Goal: Task Accomplishment & Management: Manage account settings

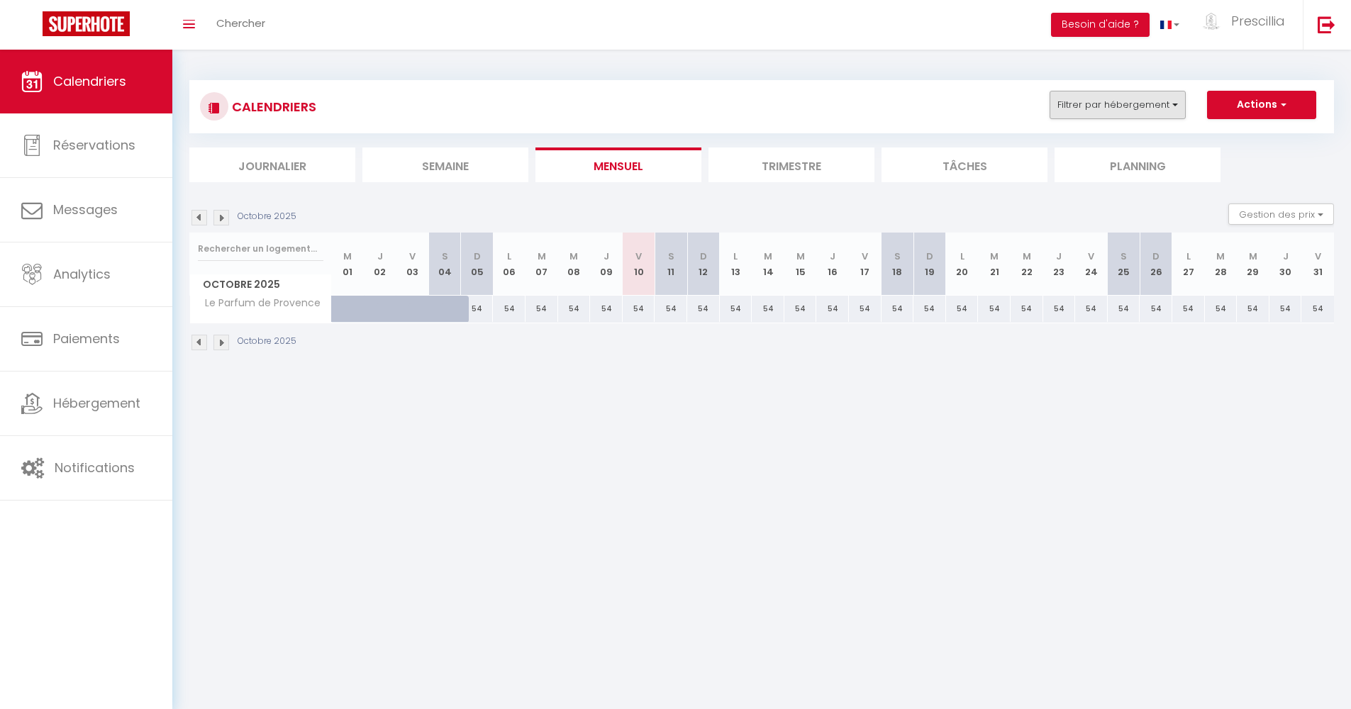
click at [1158, 105] on button "Filtrer par hébergement" at bounding box center [1118, 105] width 136 height 28
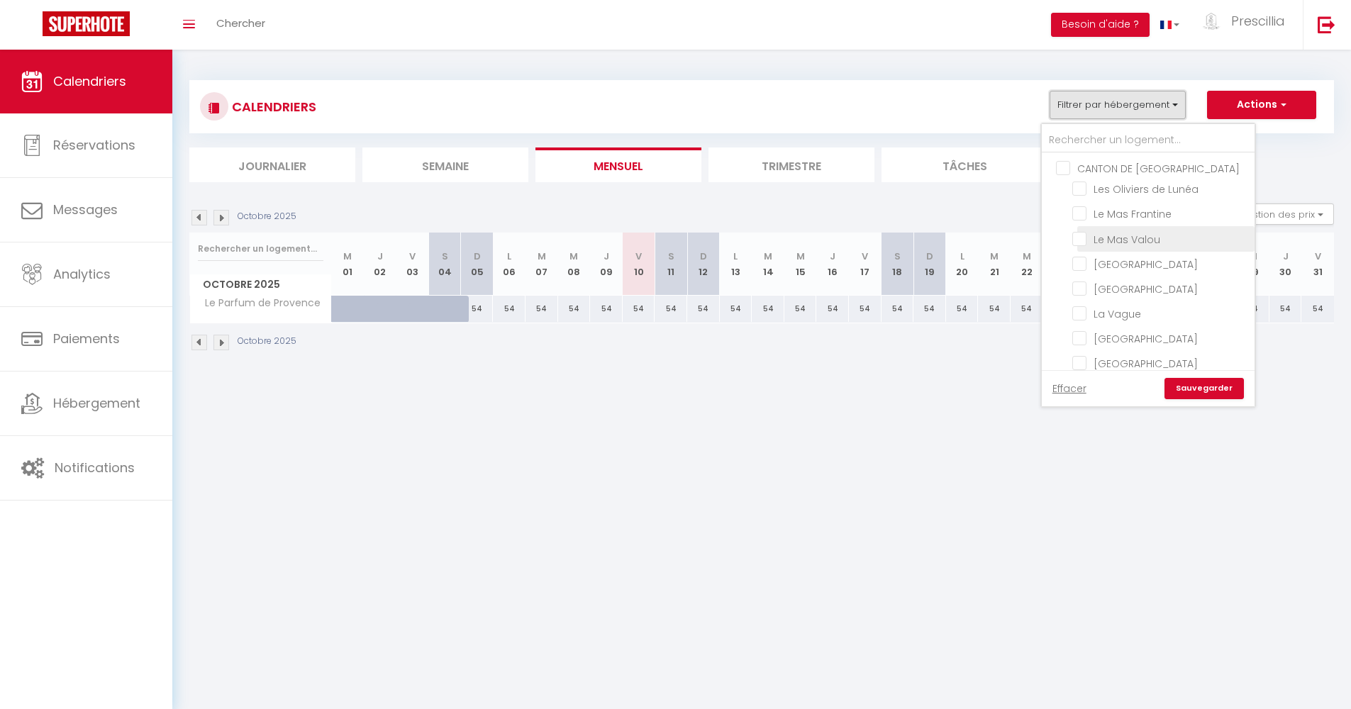
scroll to position [409, 0]
click at [1080, 206] on input "Le Parfum de Provence" at bounding box center [1161, 209] width 177 height 14
checkbox input "false"
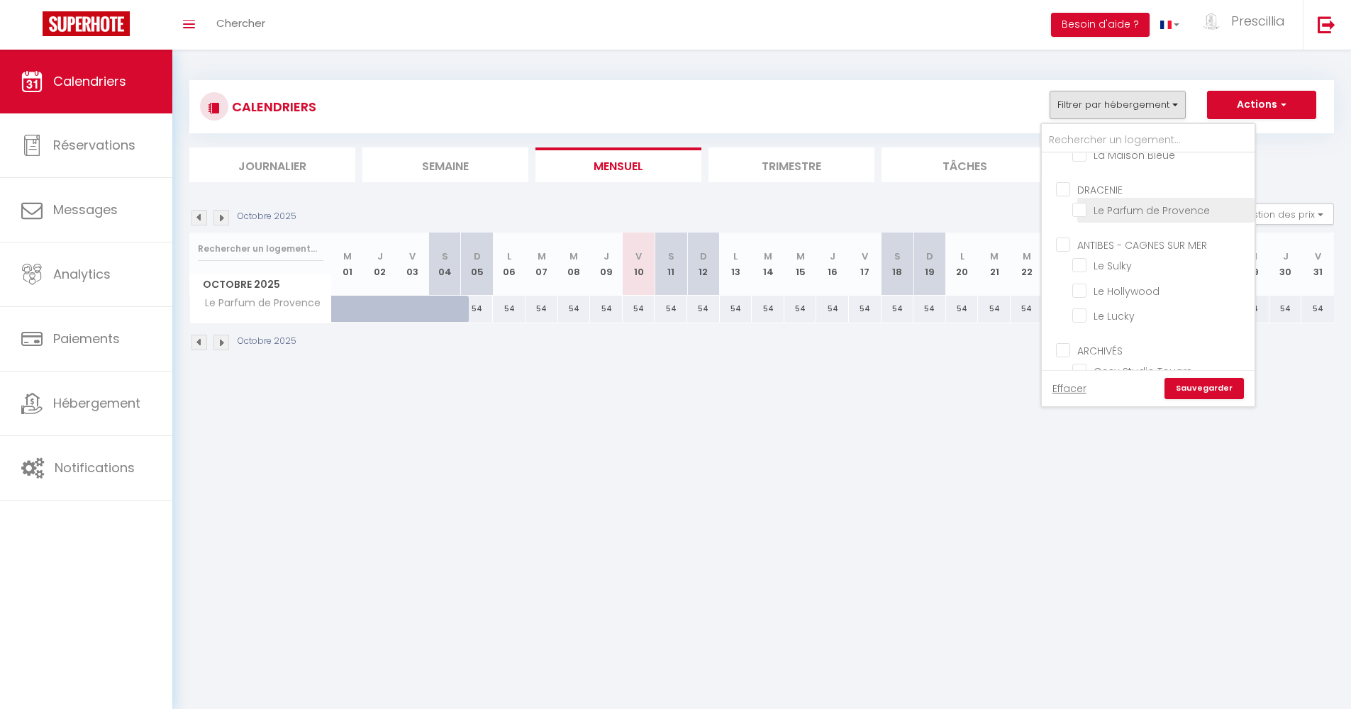
checkbox input "false"
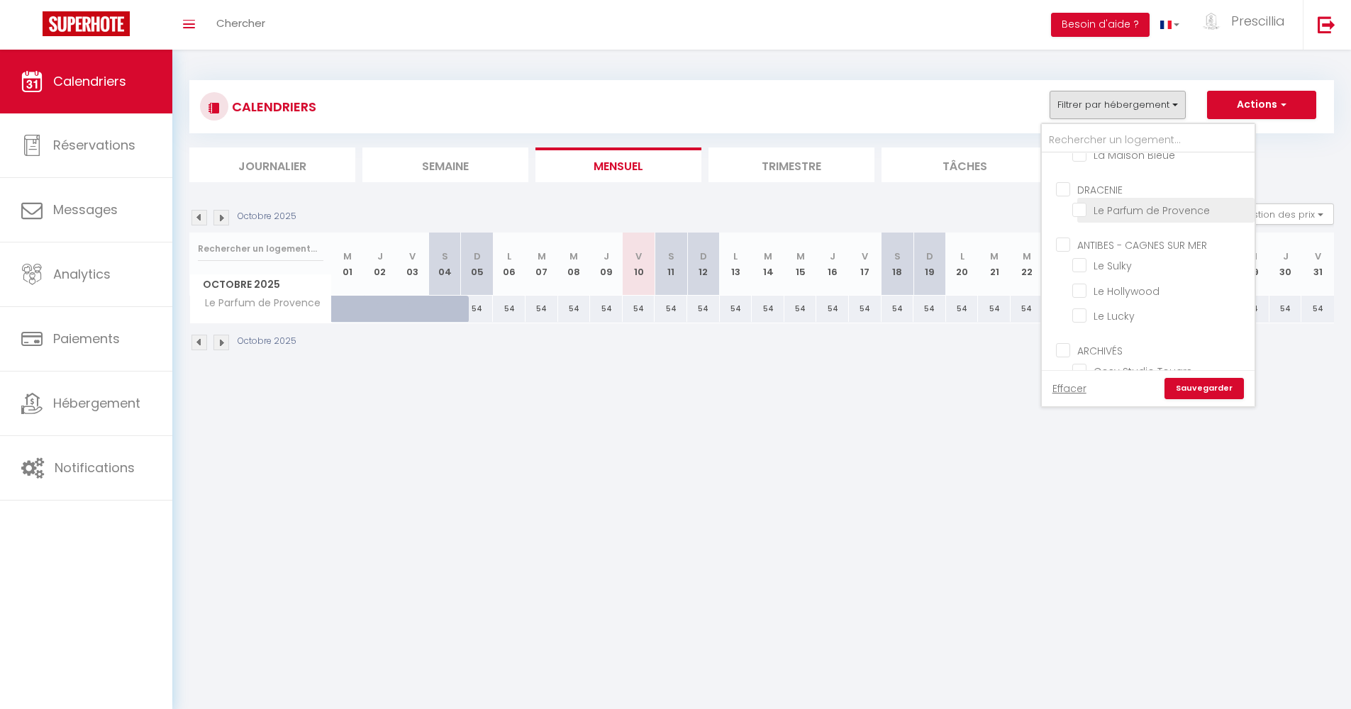
checkbox input "false"
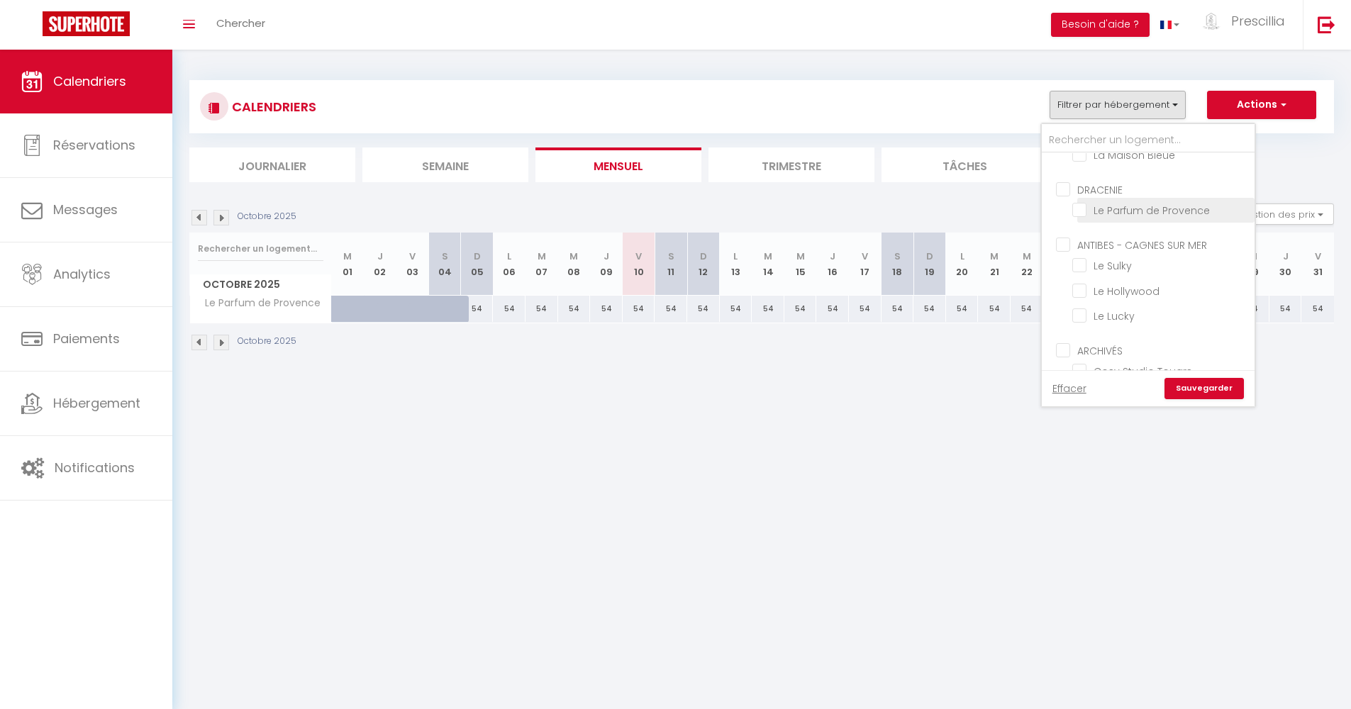
checkbox input "false"
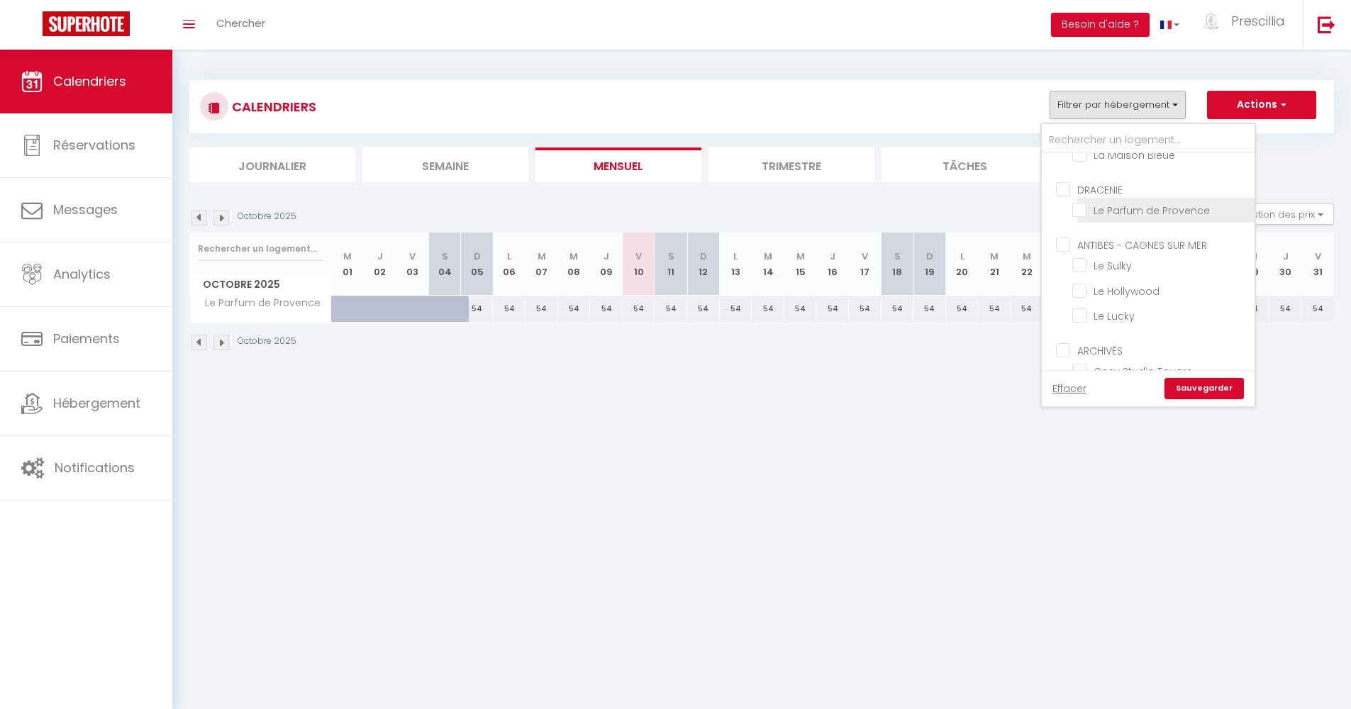
checkbox input "false"
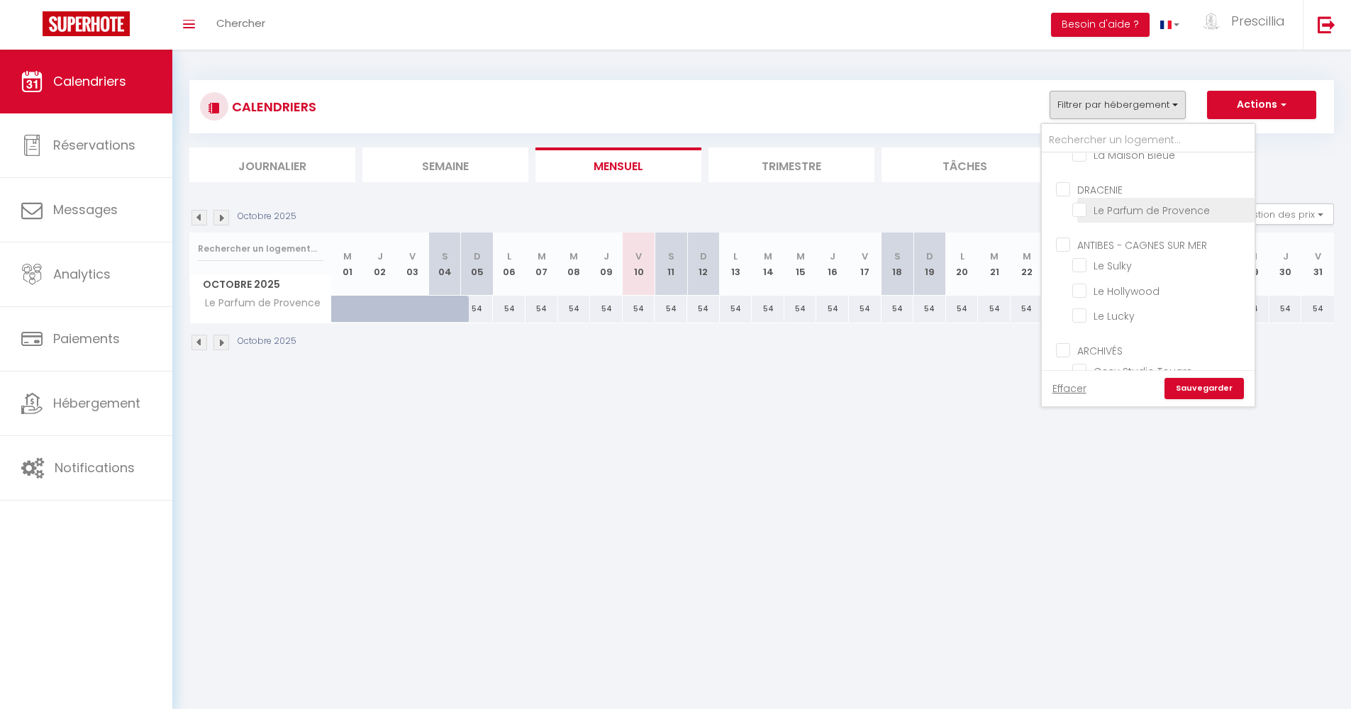
checkbox input "false"
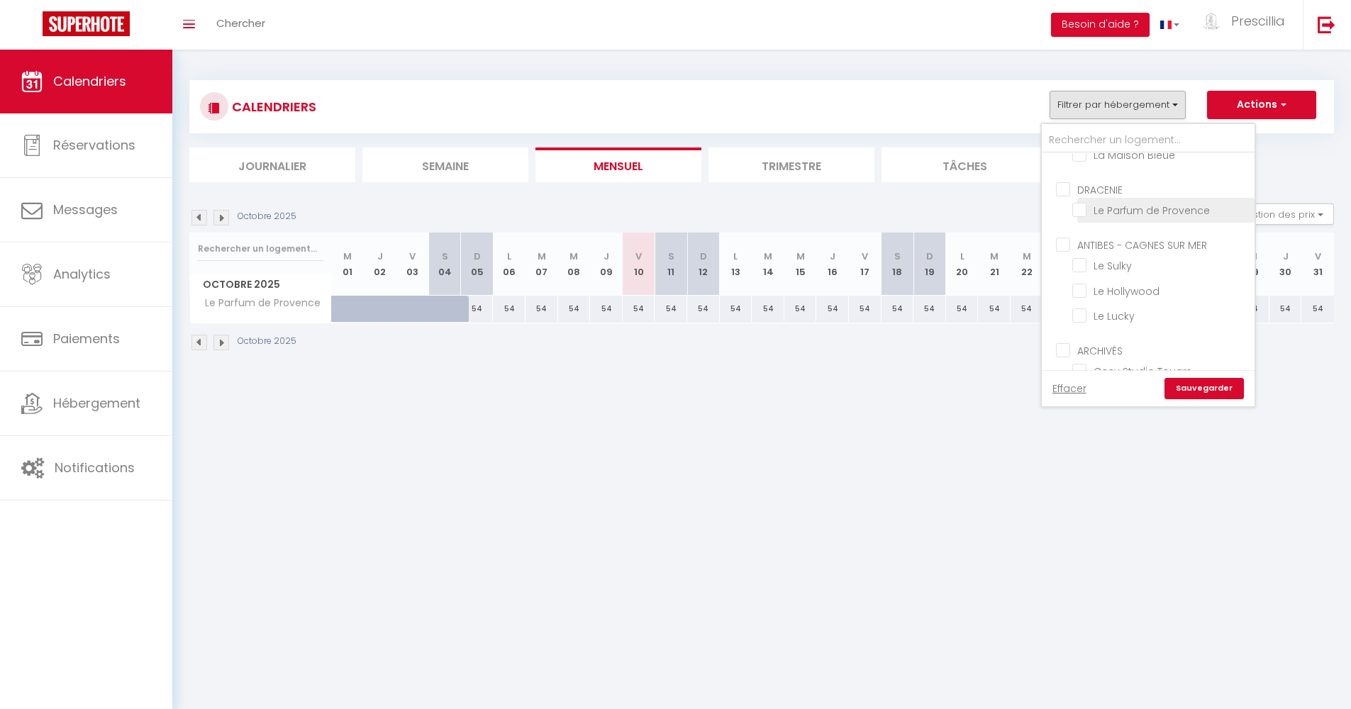
checkbox input "false"
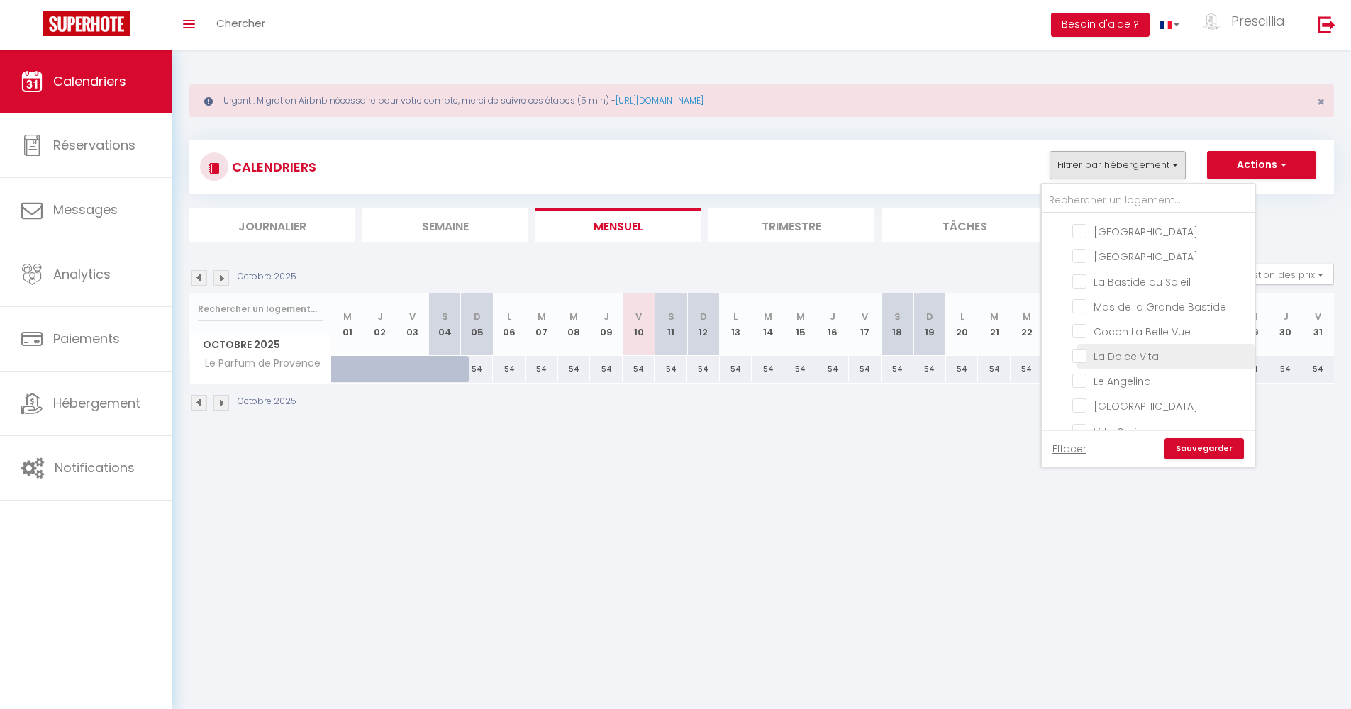
click at [1085, 354] on input "La Dolce Vita" at bounding box center [1161, 355] width 177 height 14
checkbox input "true"
checkbox input "false"
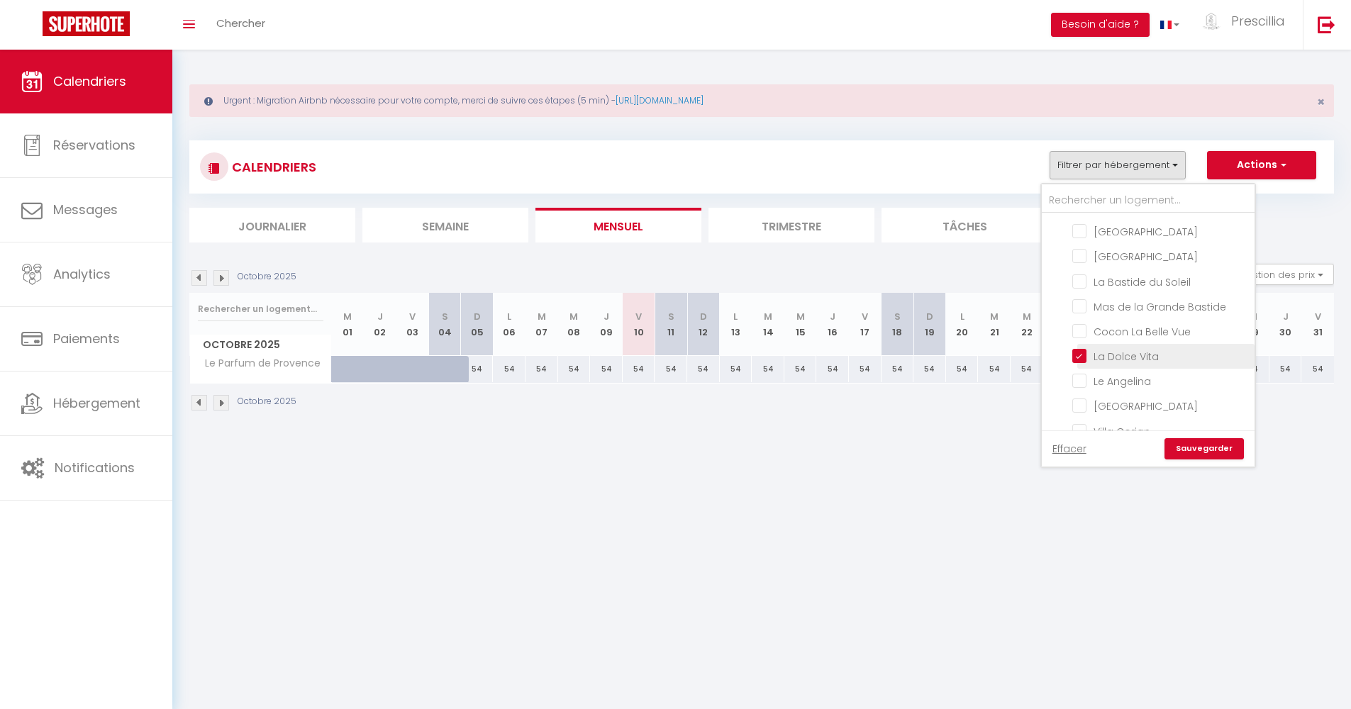
checkbox input "false"
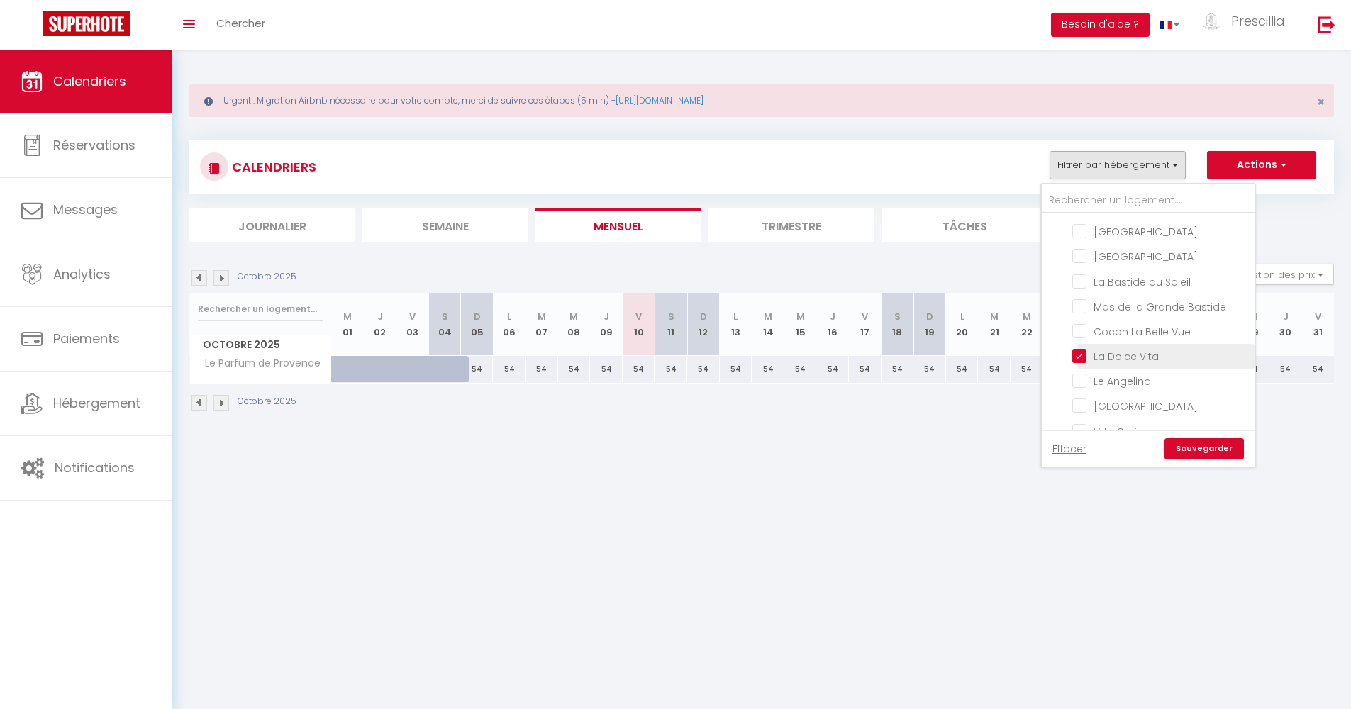
checkbox input "false"
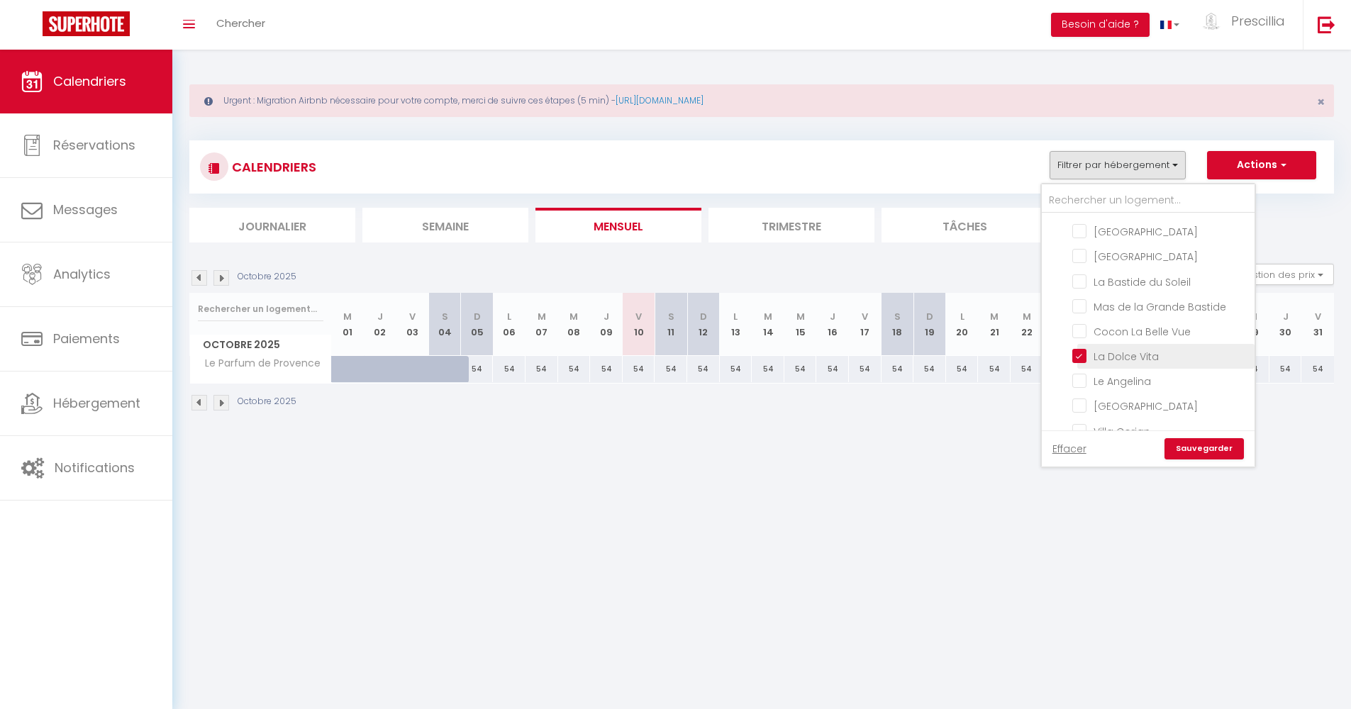
checkbox input "false"
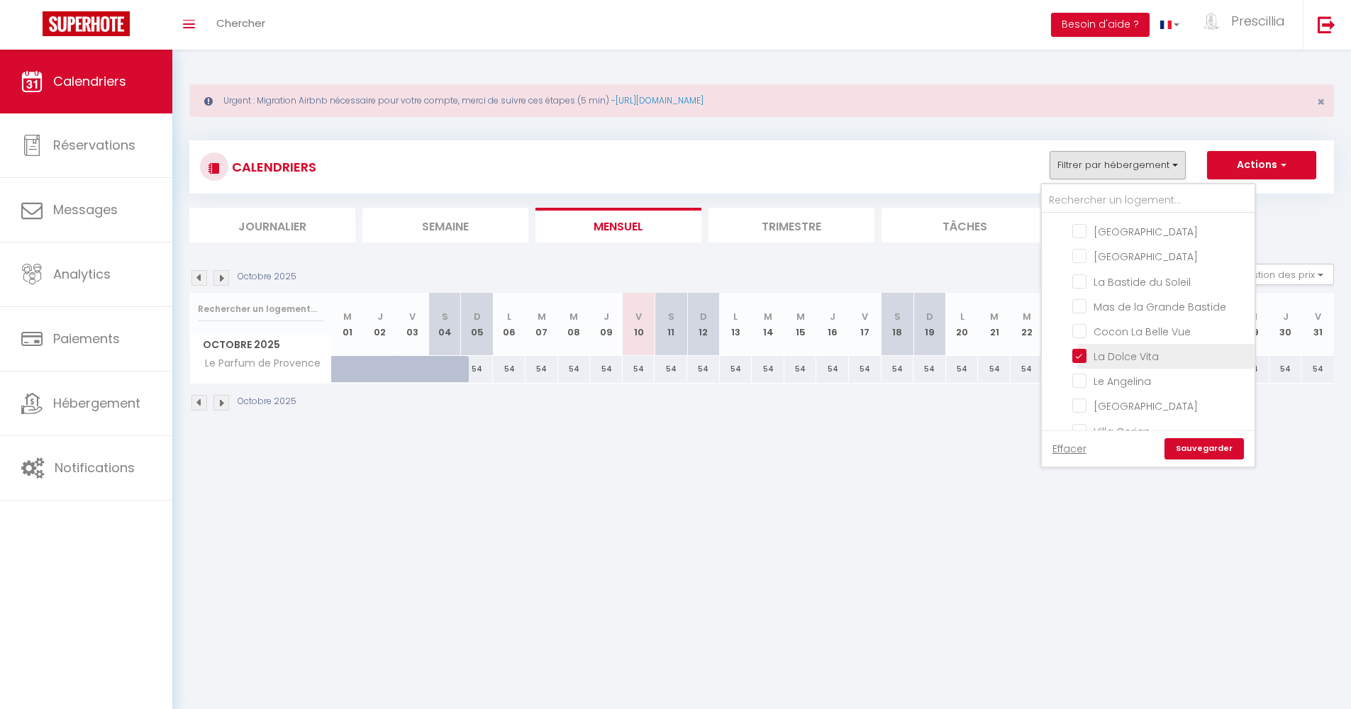
checkbox input "false"
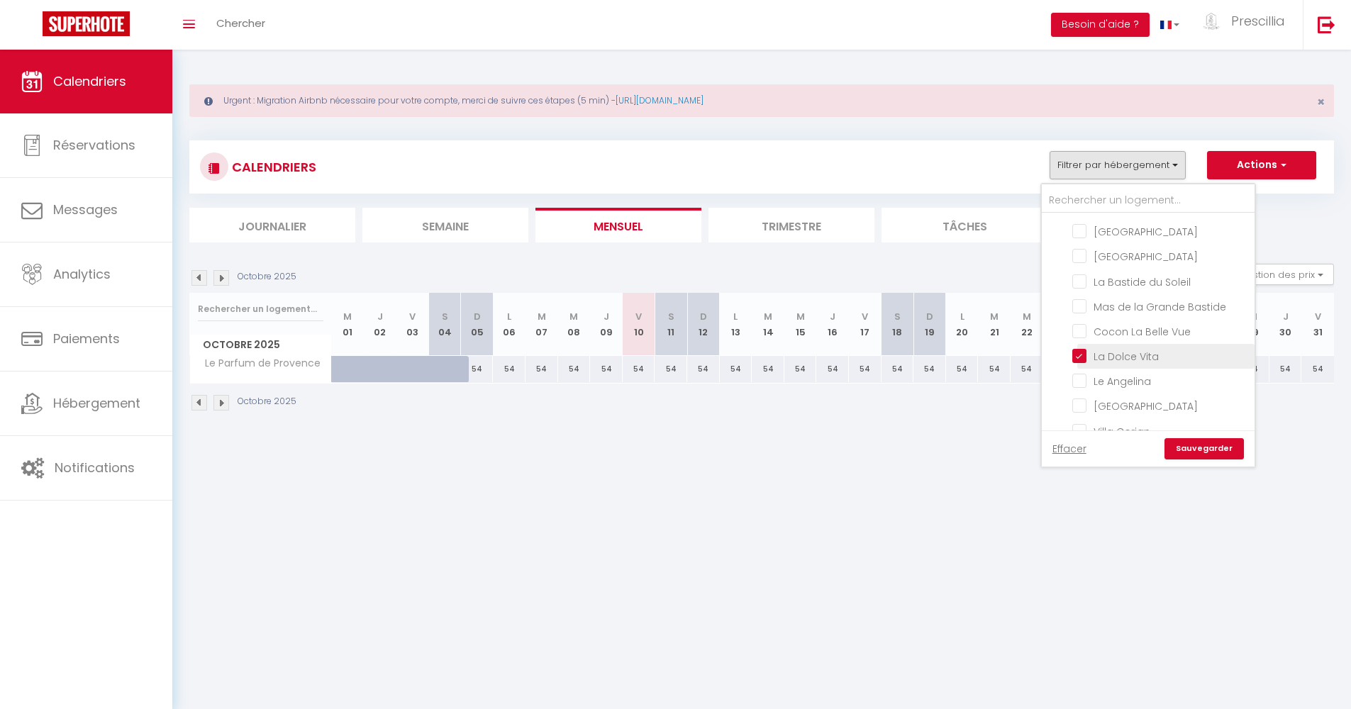
checkbox input "false"
click at [1193, 450] on link "Sauvegarder" at bounding box center [1204, 448] width 79 height 21
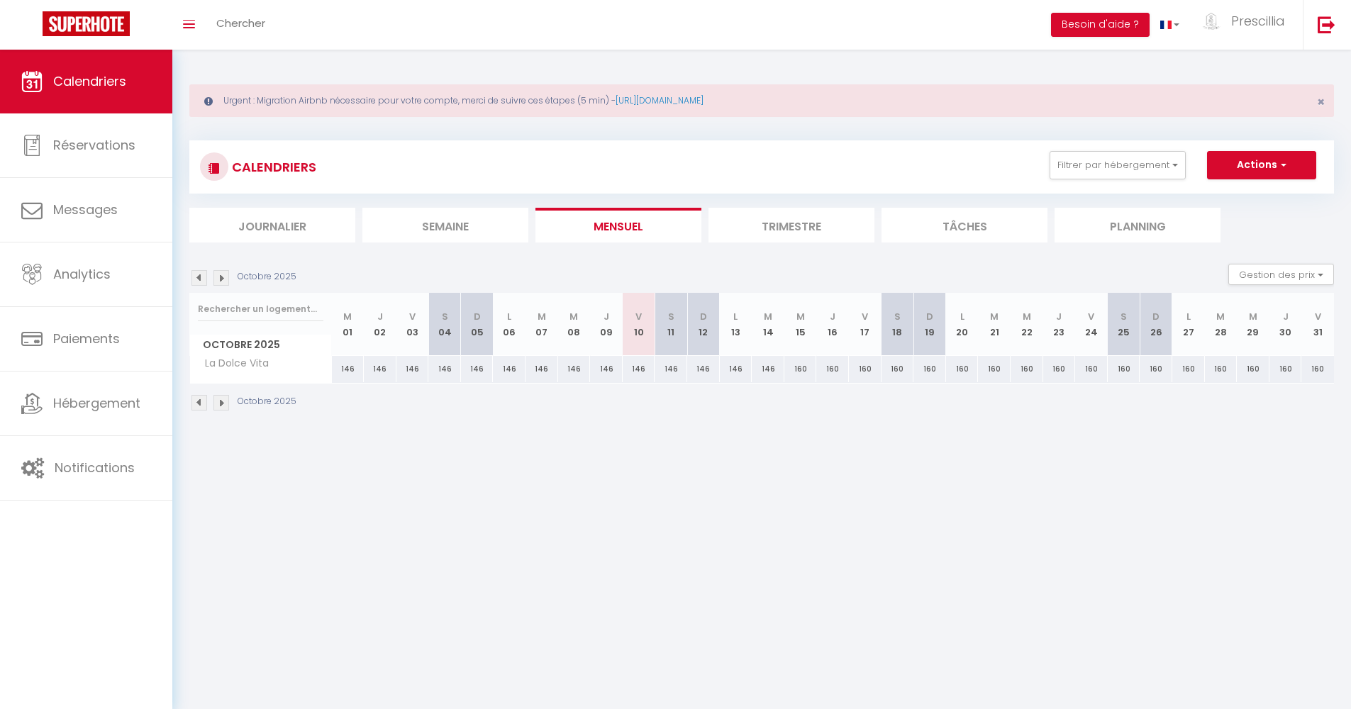
click at [221, 402] on img at bounding box center [222, 403] width 16 height 16
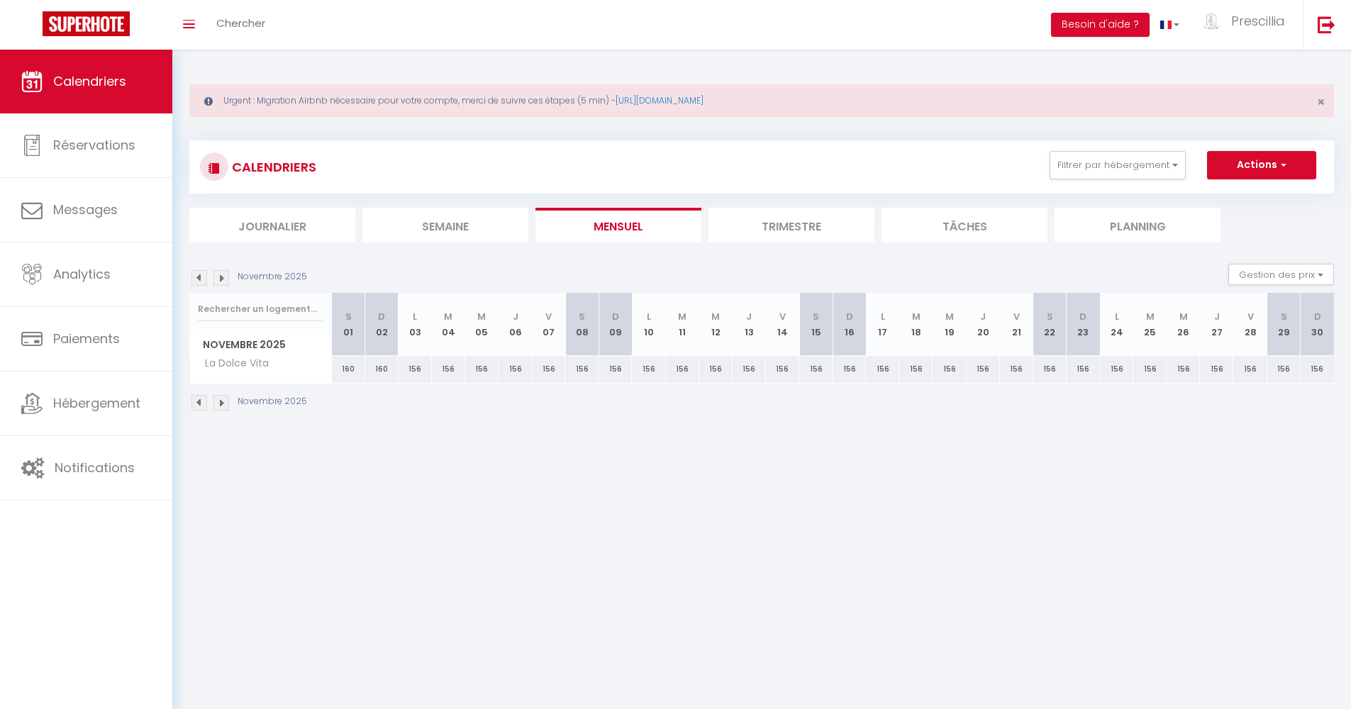
click at [221, 402] on img at bounding box center [222, 403] width 16 height 16
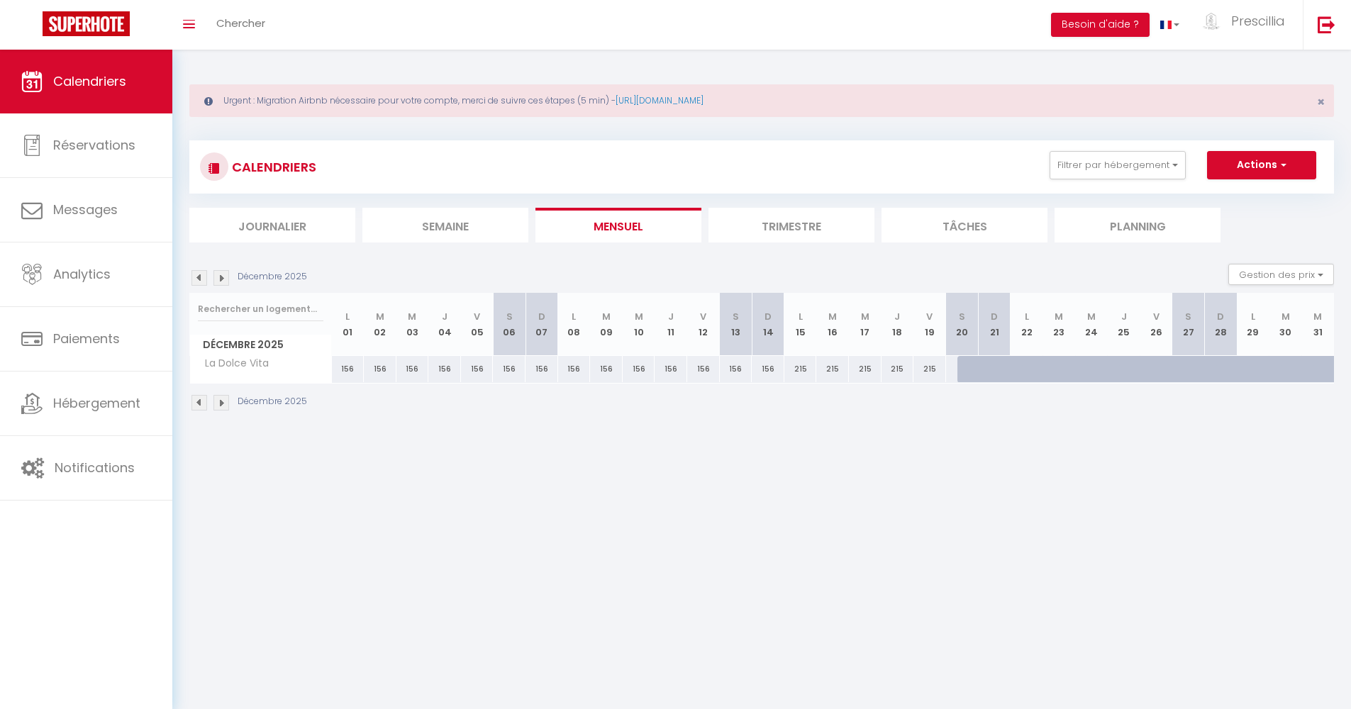
click at [221, 402] on img at bounding box center [222, 403] width 16 height 16
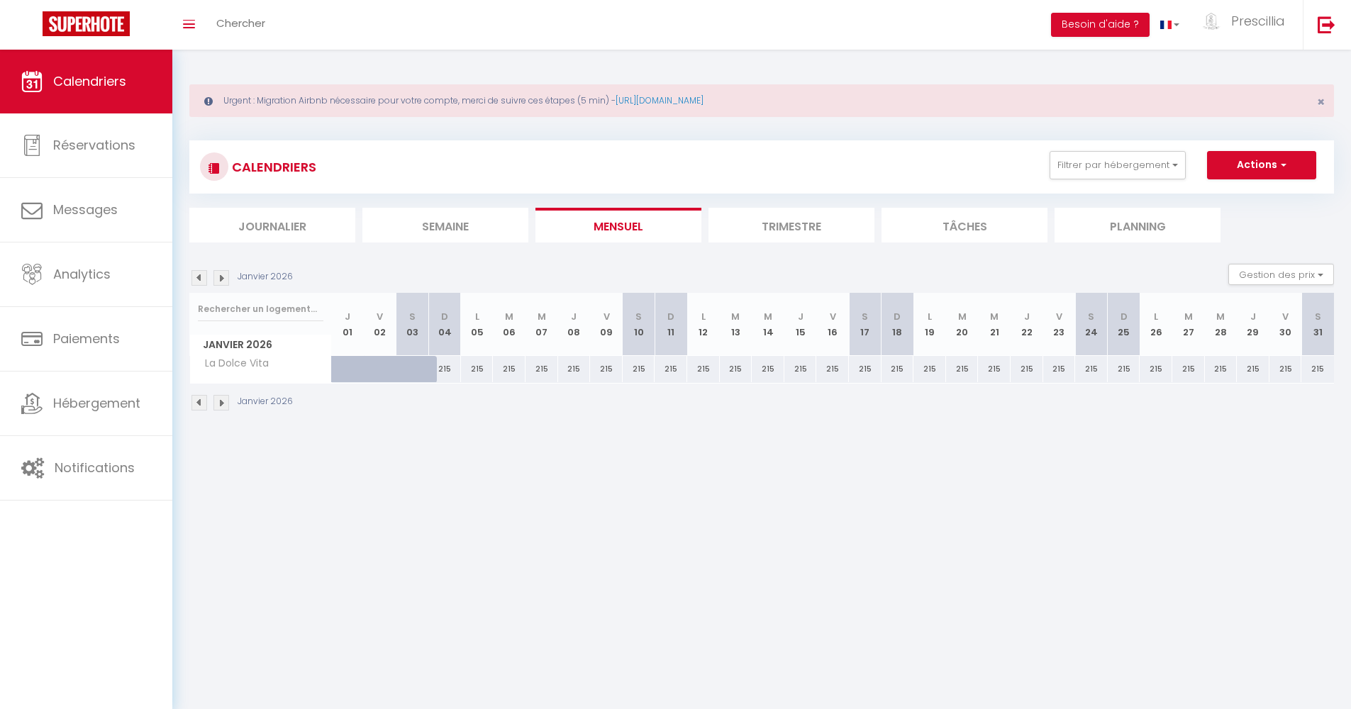
click at [221, 402] on img at bounding box center [222, 403] width 16 height 16
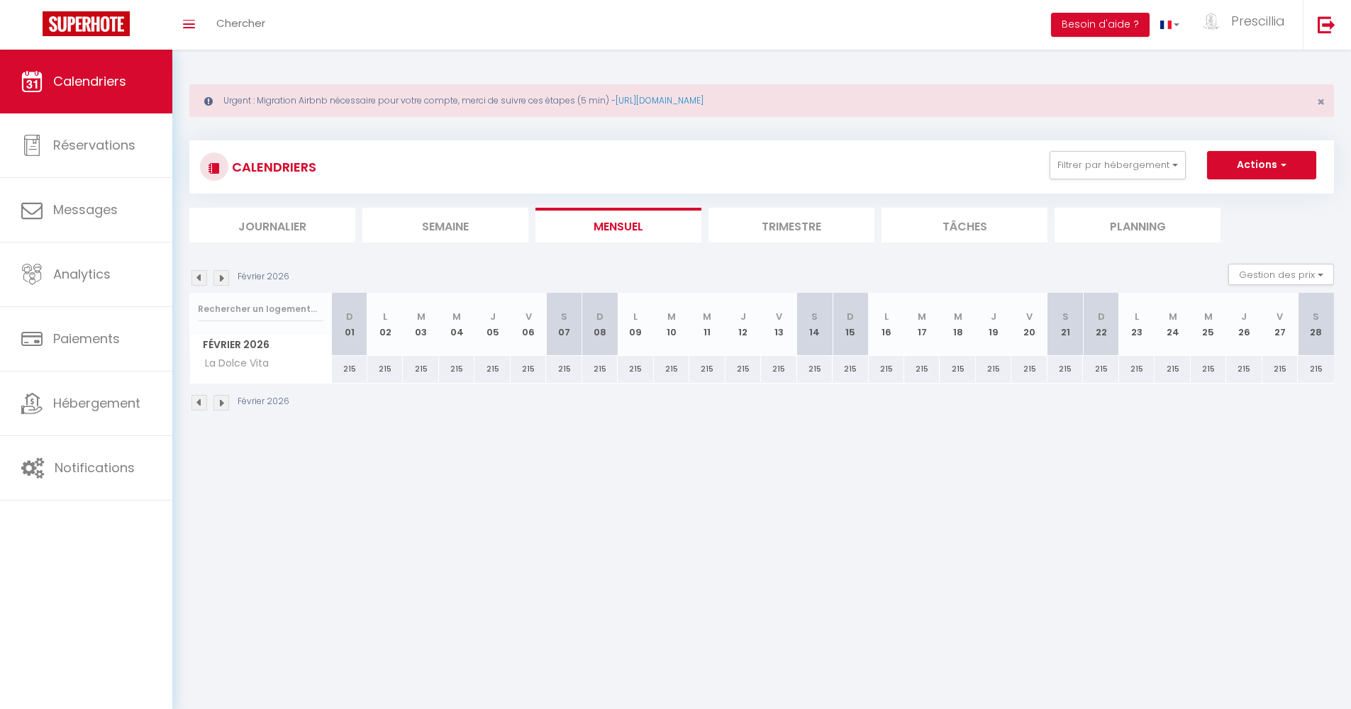
click at [221, 402] on img at bounding box center [222, 403] width 16 height 16
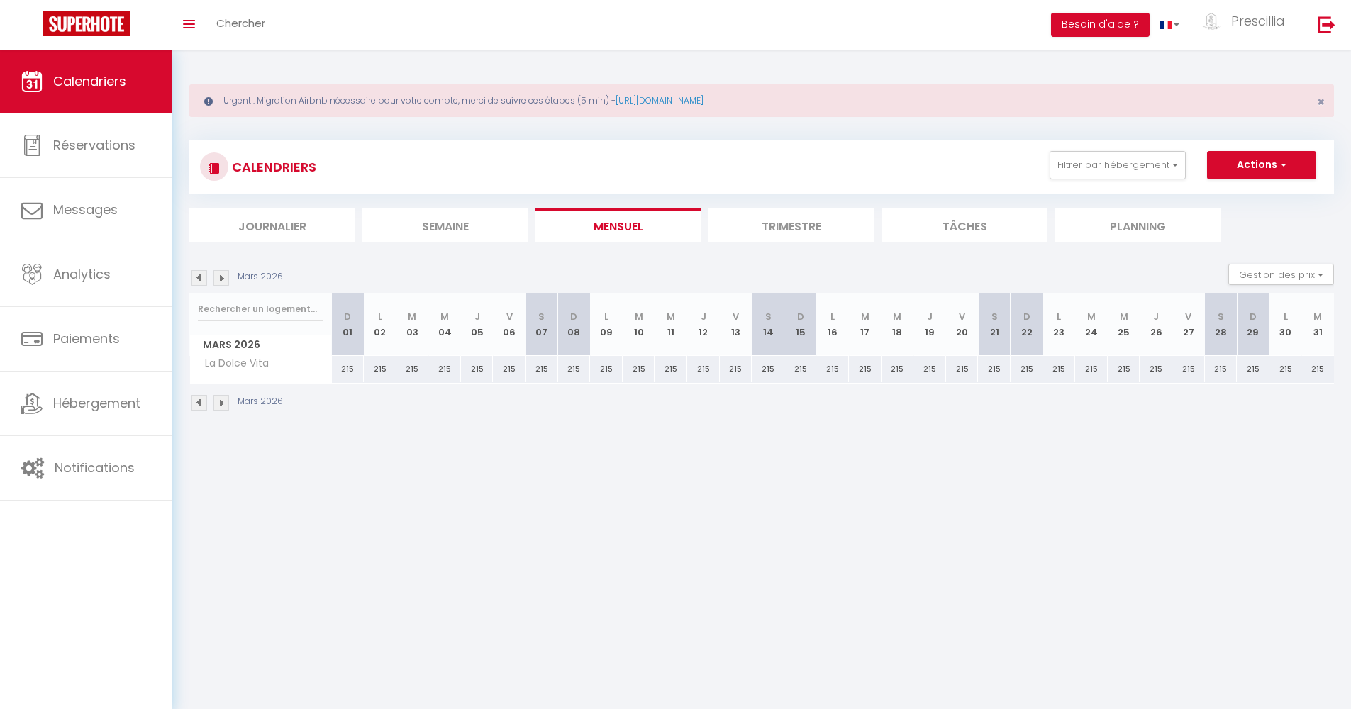
click at [221, 402] on img at bounding box center [222, 403] width 16 height 16
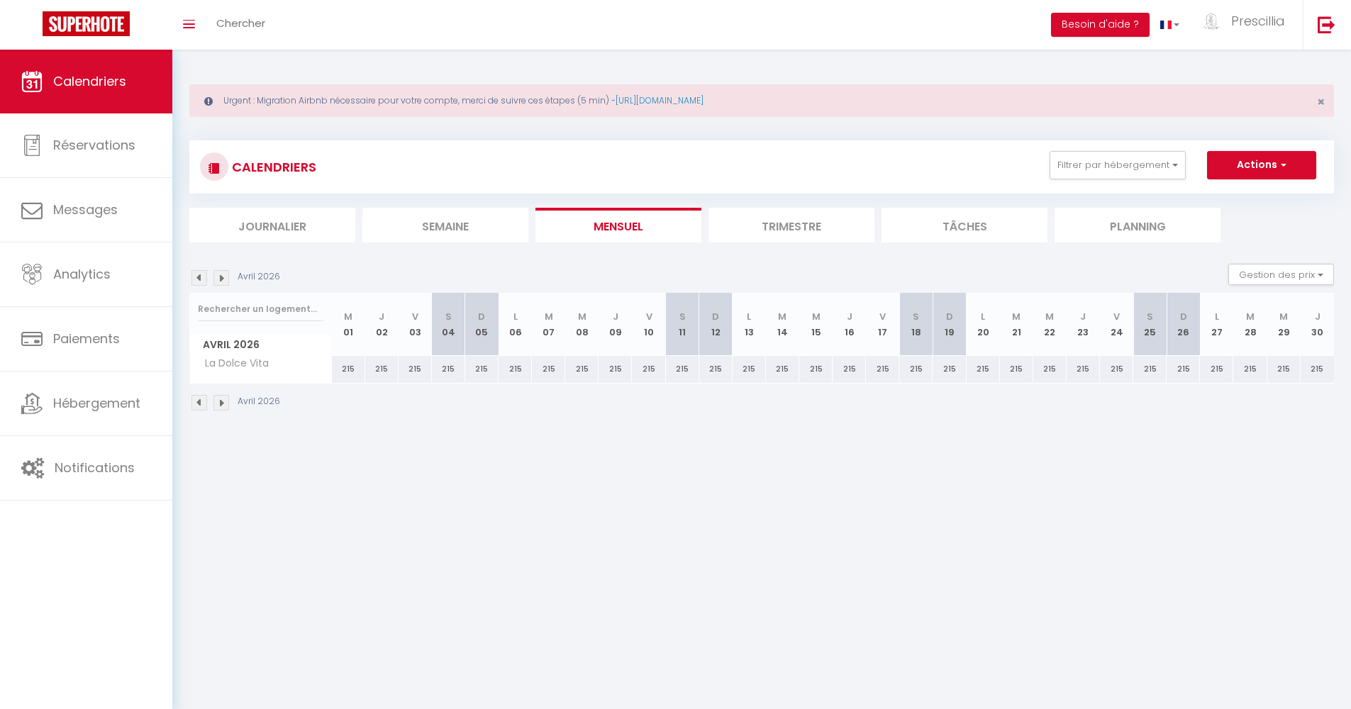
click at [221, 402] on img at bounding box center [222, 403] width 16 height 16
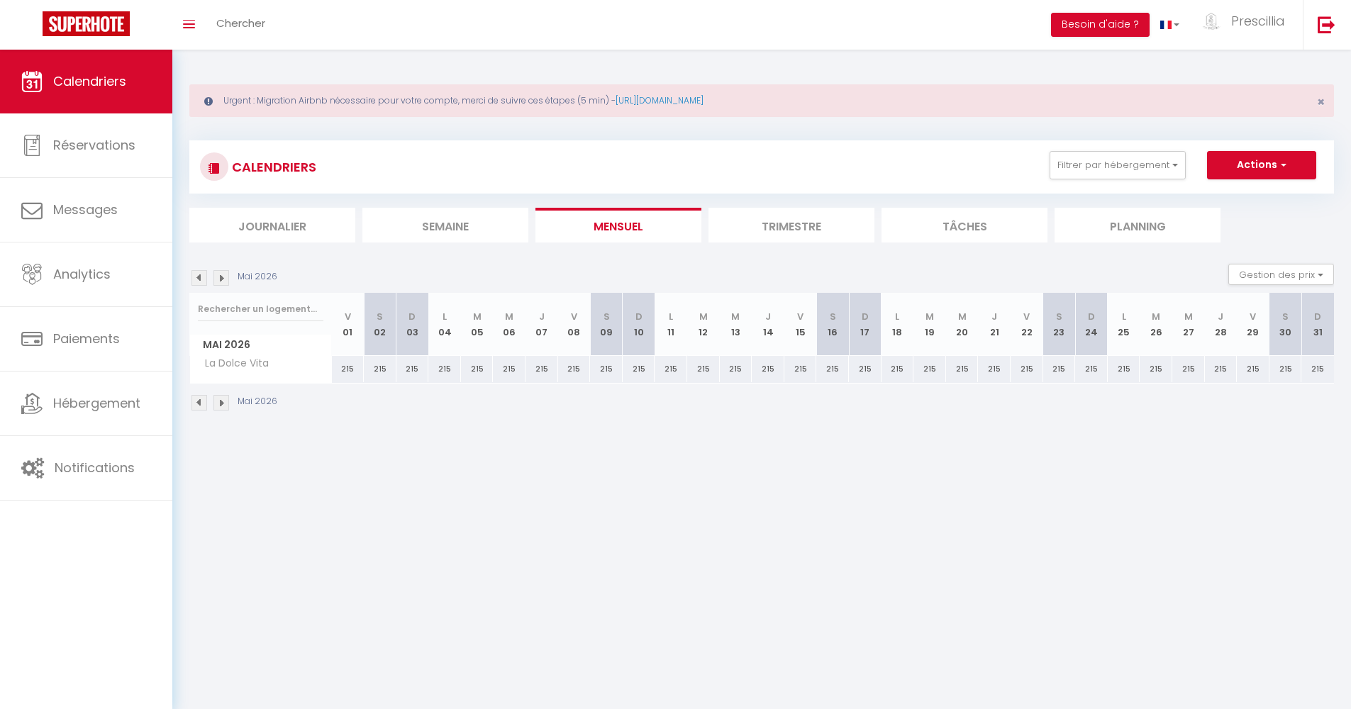
click at [221, 402] on img at bounding box center [222, 403] width 16 height 16
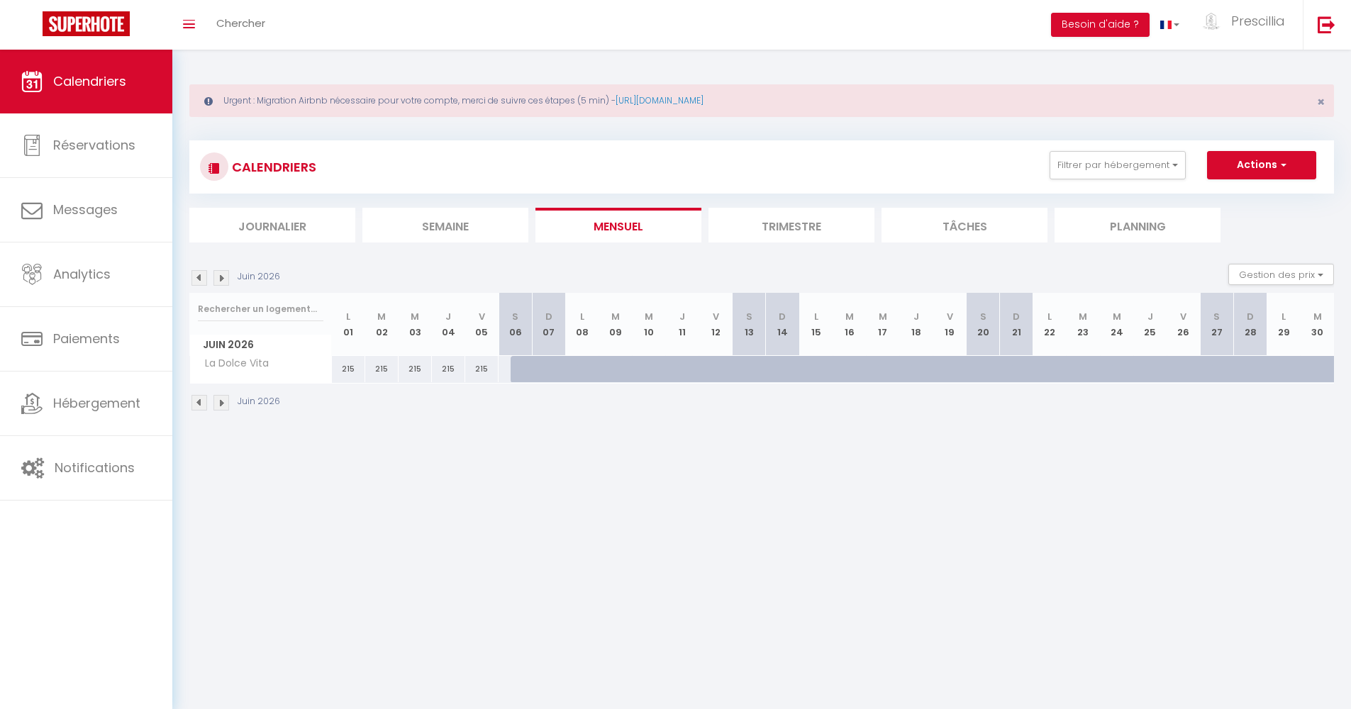
click at [221, 402] on img at bounding box center [222, 403] width 16 height 16
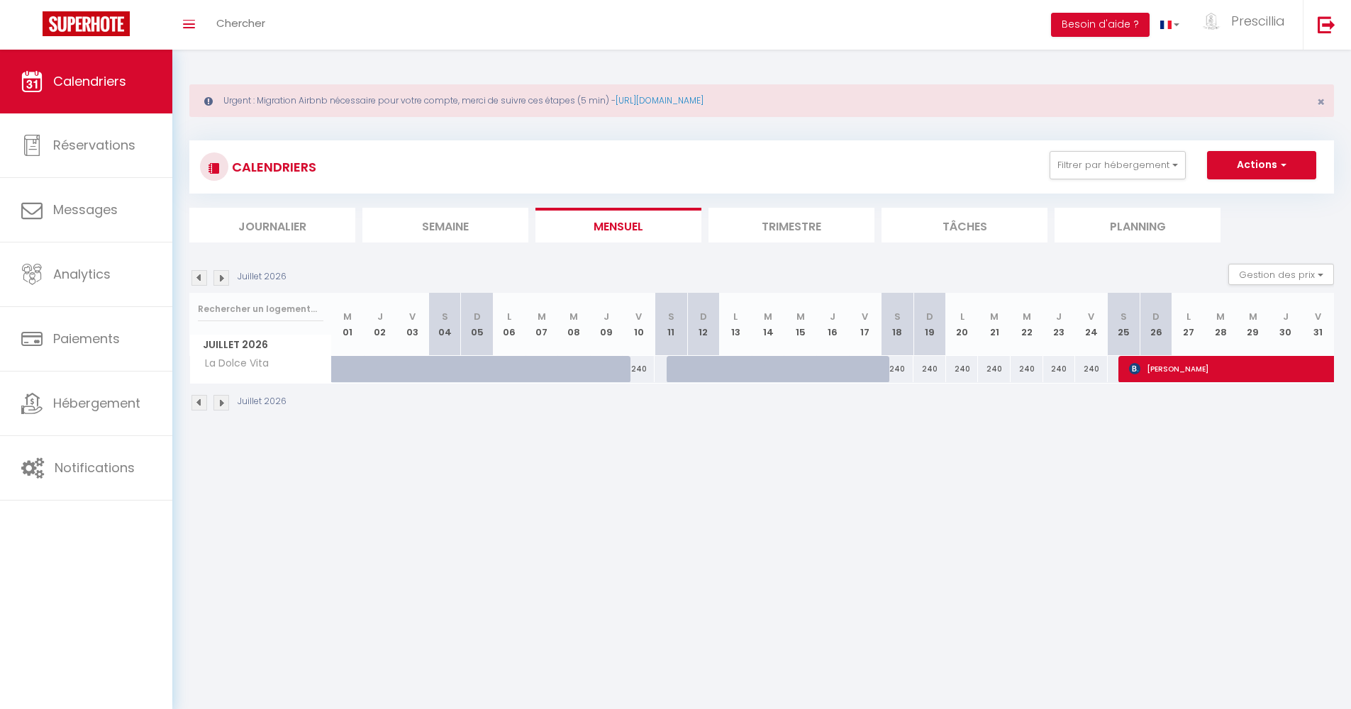
click at [221, 402] on img at bounding box center [222, 403] width 16 height 16
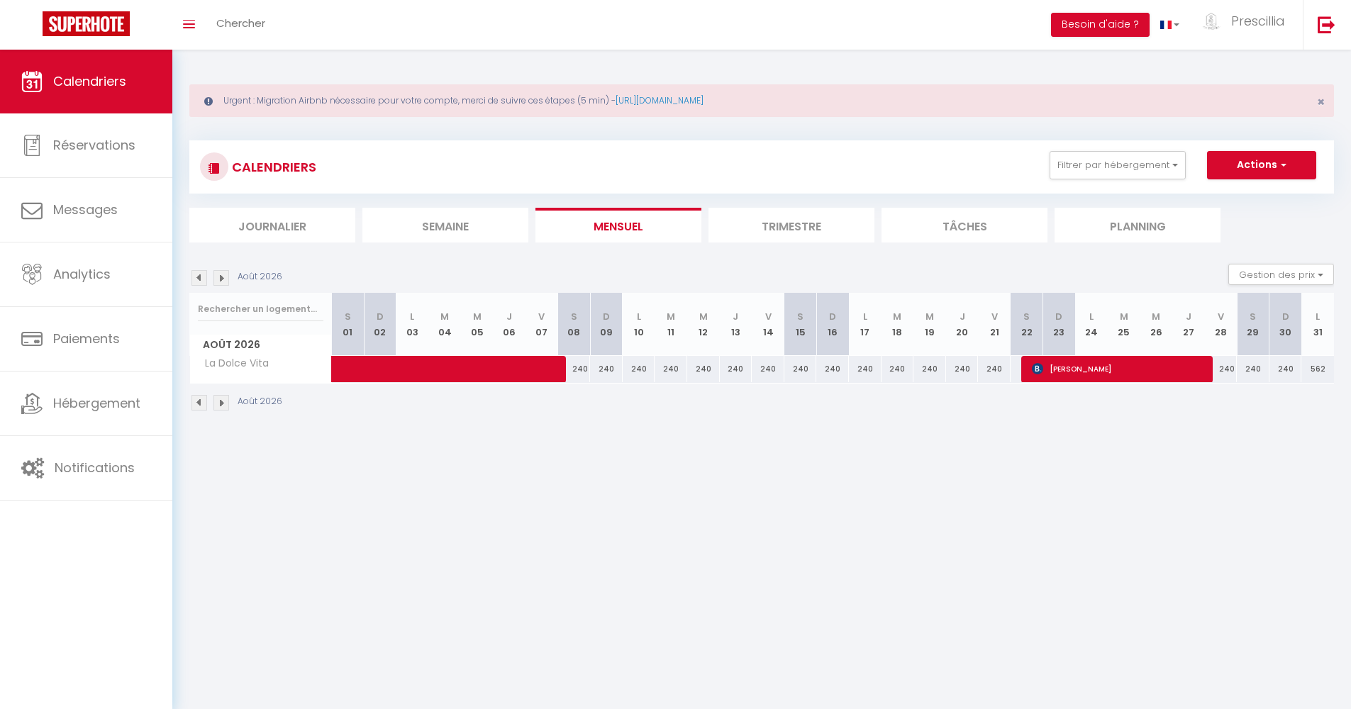
click at [202, 400] on img at bounding box center [200, 403] width 16 height 16
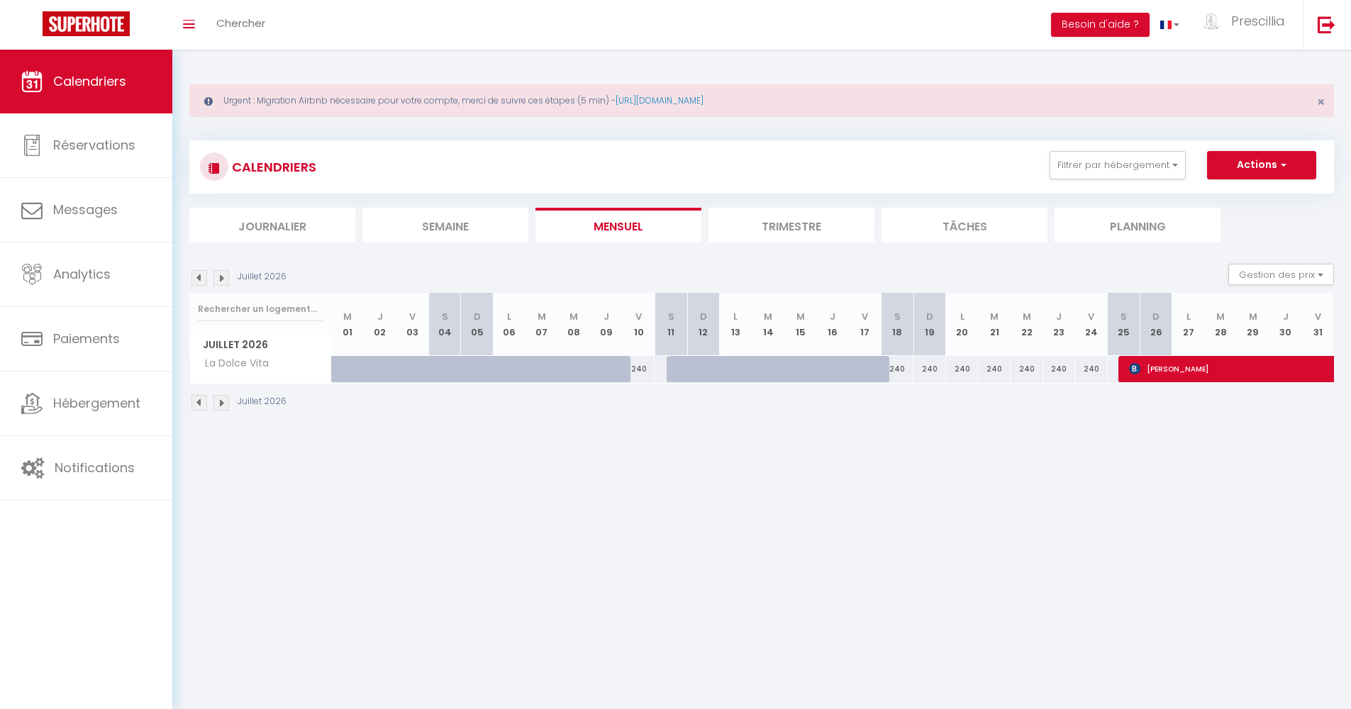
click at [192, 397] on img at bounding box center [200, 403] width 16 height 16
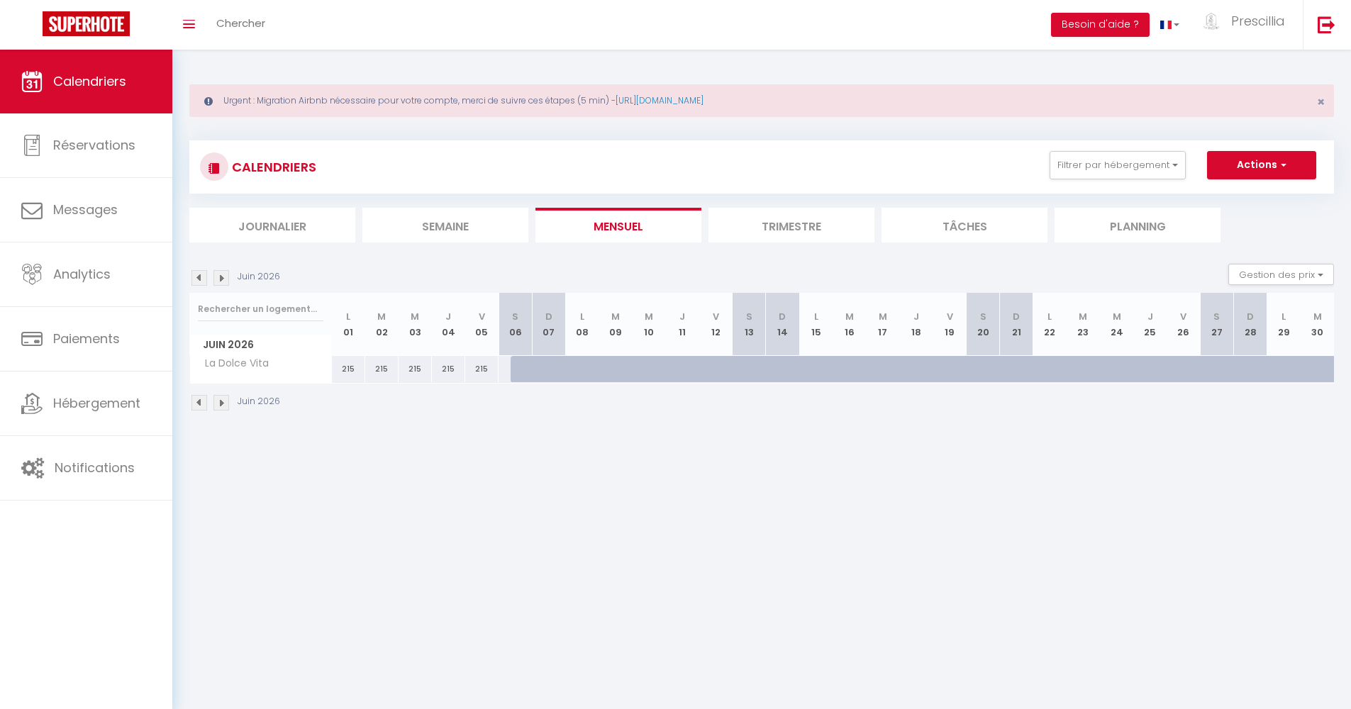
click at [215, 397] on img at bounding box center [222, 403] width 16 height 16
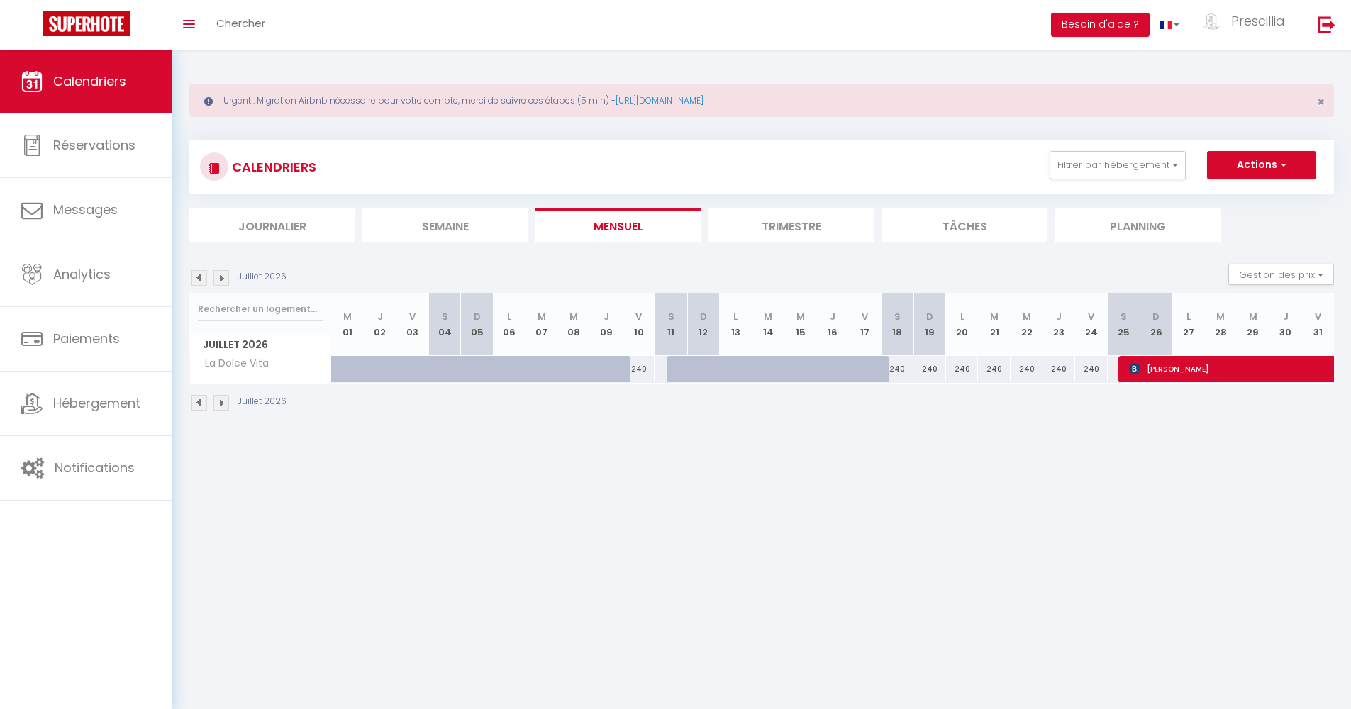
click at [217, 400] on img at bounding box center [222, 403] width 16 height 16
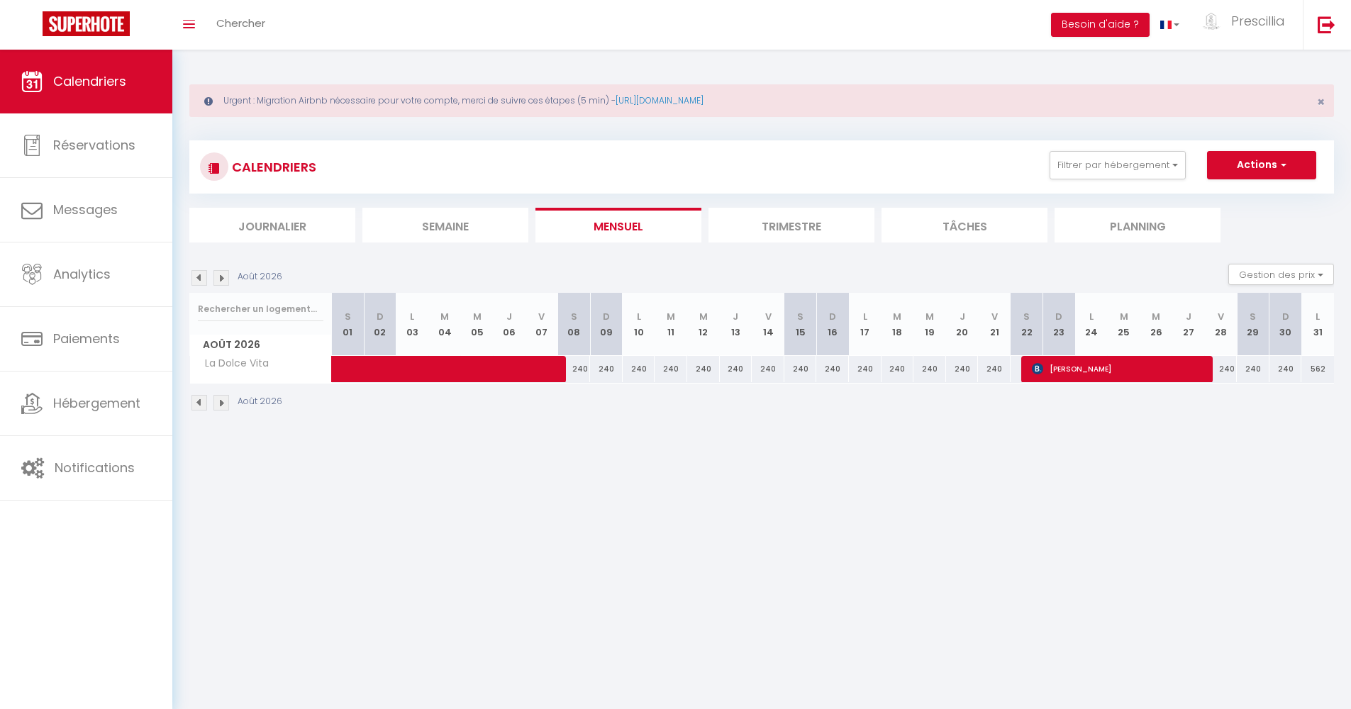
click at [497, 350] on th "J 06" at bounding box center [509, 324] width 33 height 63
click at [521, 358] on span at bounding box center [467, 369] width 228 height 27
select select "OK"
select select "KO"
select select "0"
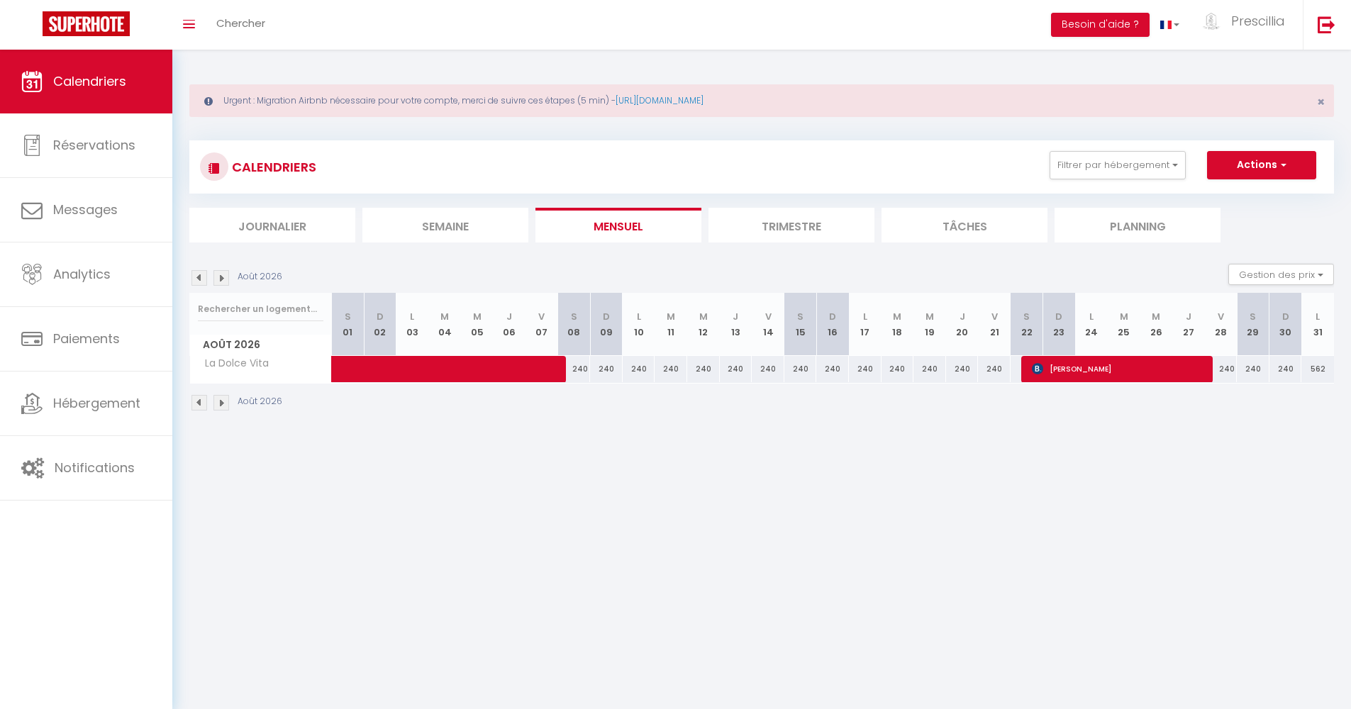
select select "0"
select select "1"
select select
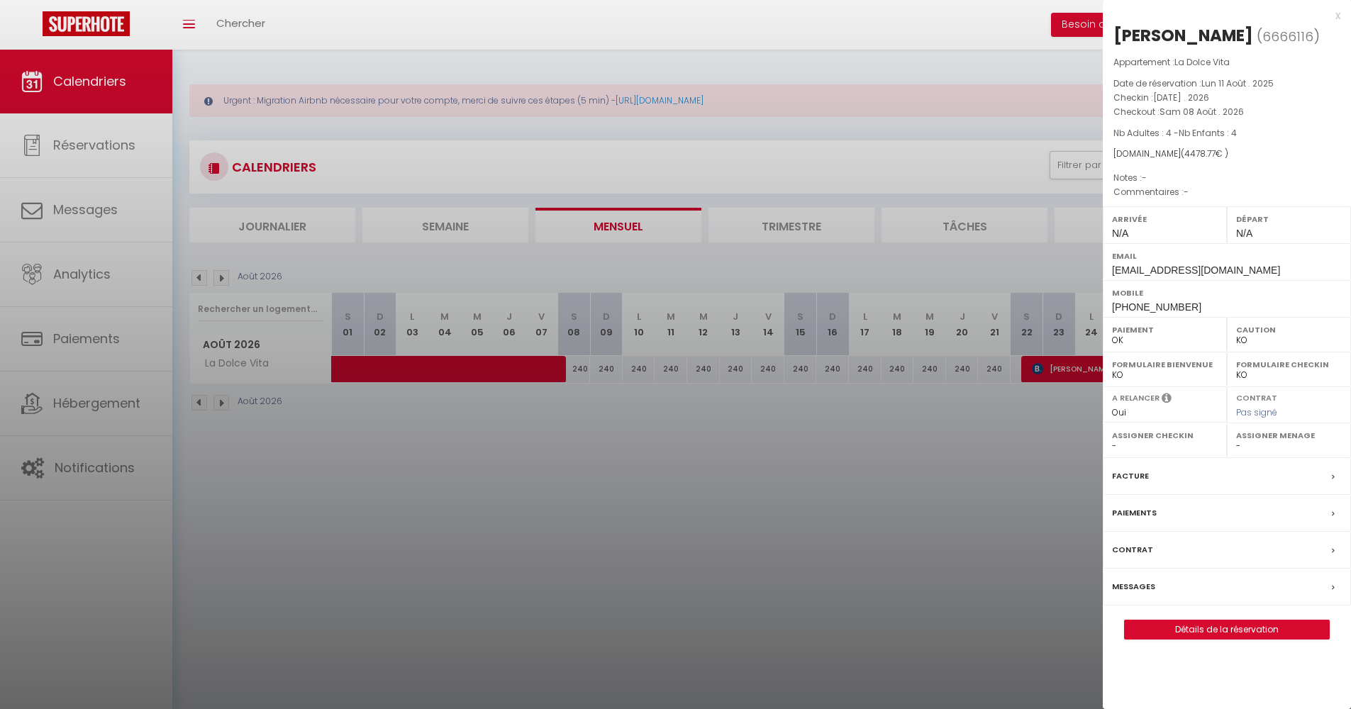
click at [384, 527] on div at bounding box center [675, 354] width 1351 height 709
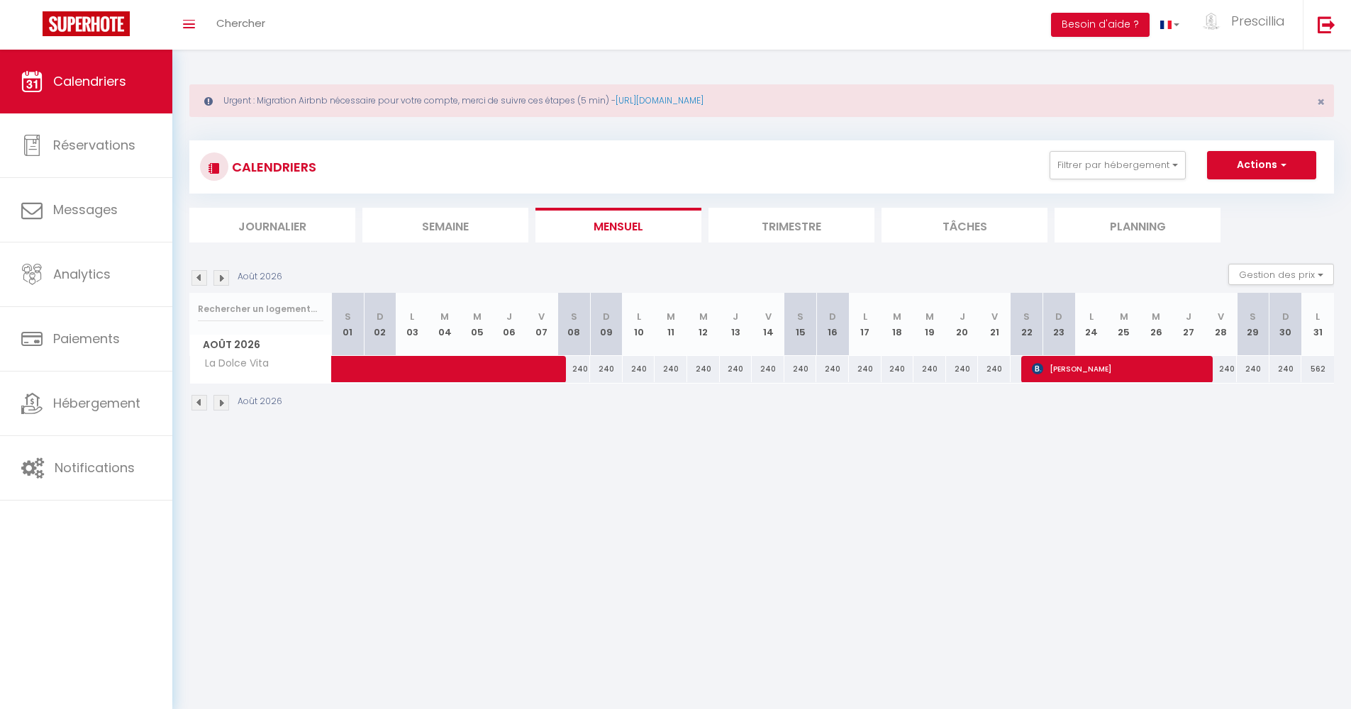
click at [548, 370] on span at bounding box center [467, 369] width 228 height 27
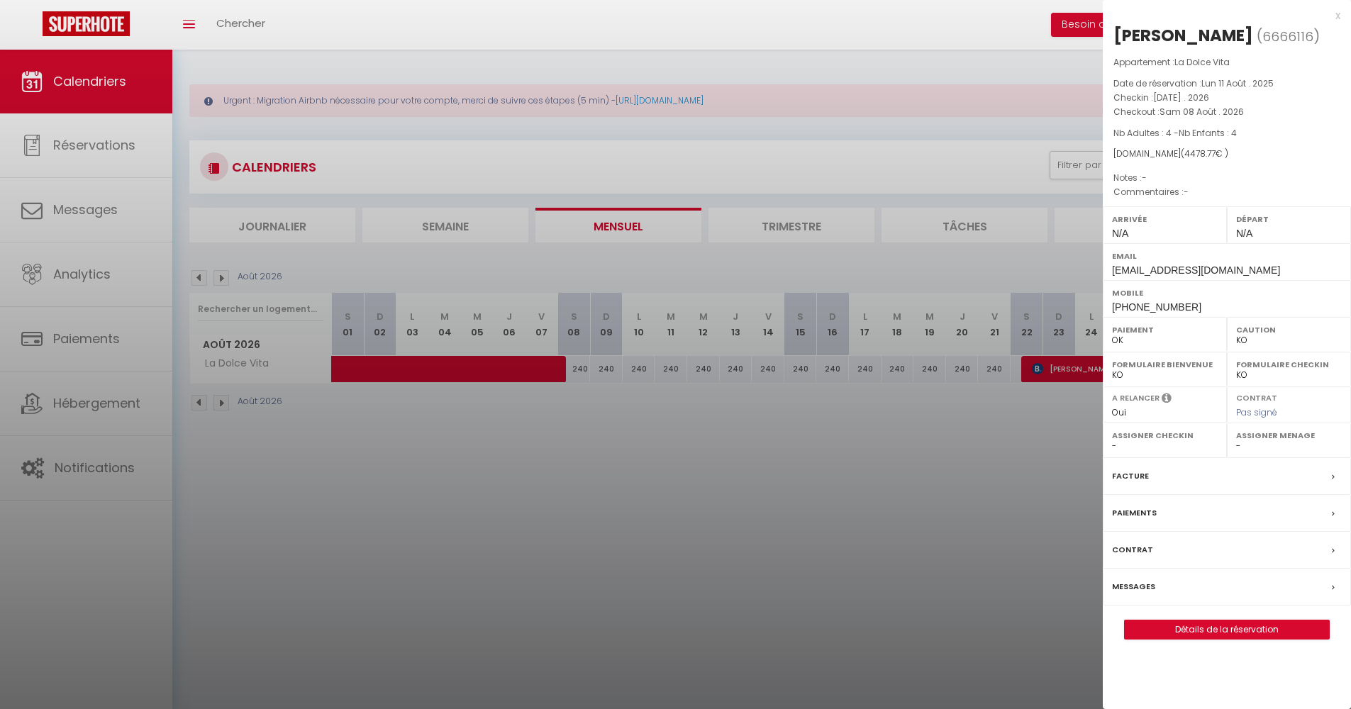
click at [1066, 366] on div at bounding box center [675, 354] width 1351 height 709
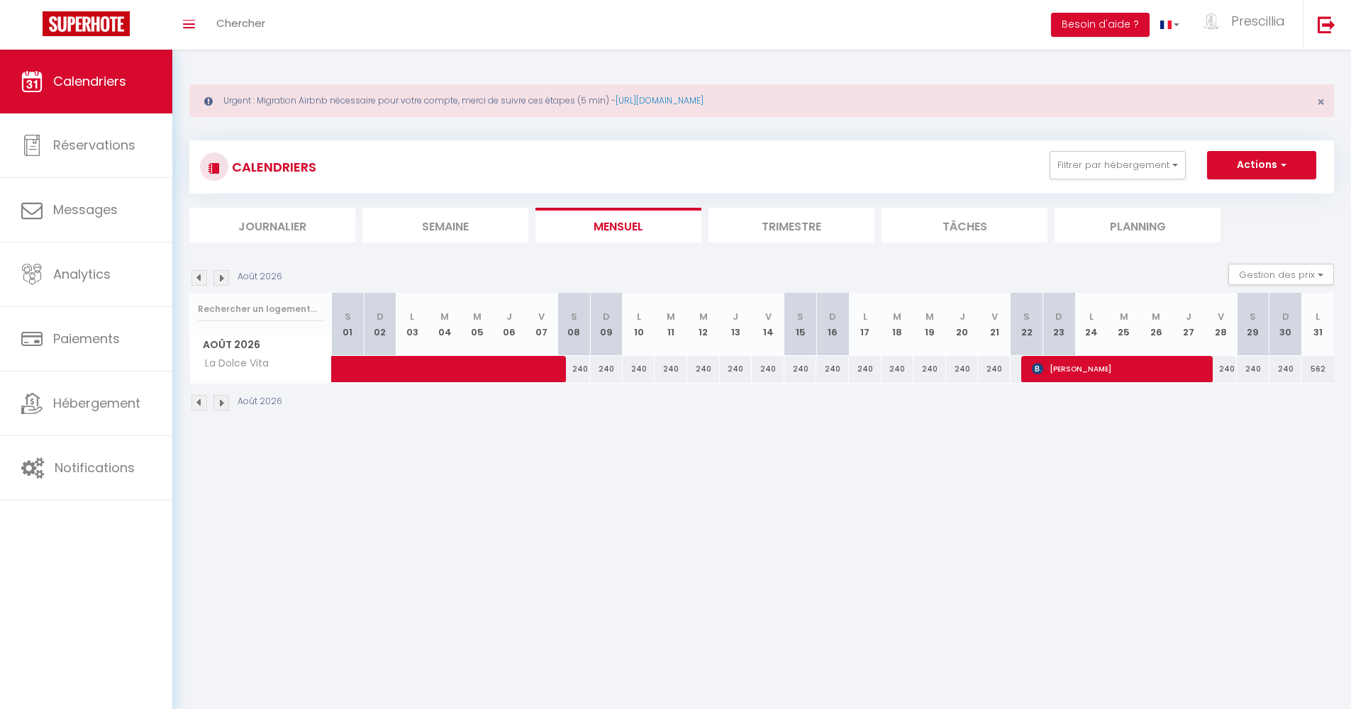
click at [1141, 366] on span "Paweł Pytka" at bounding box center [1119, 368] width 174 height 27
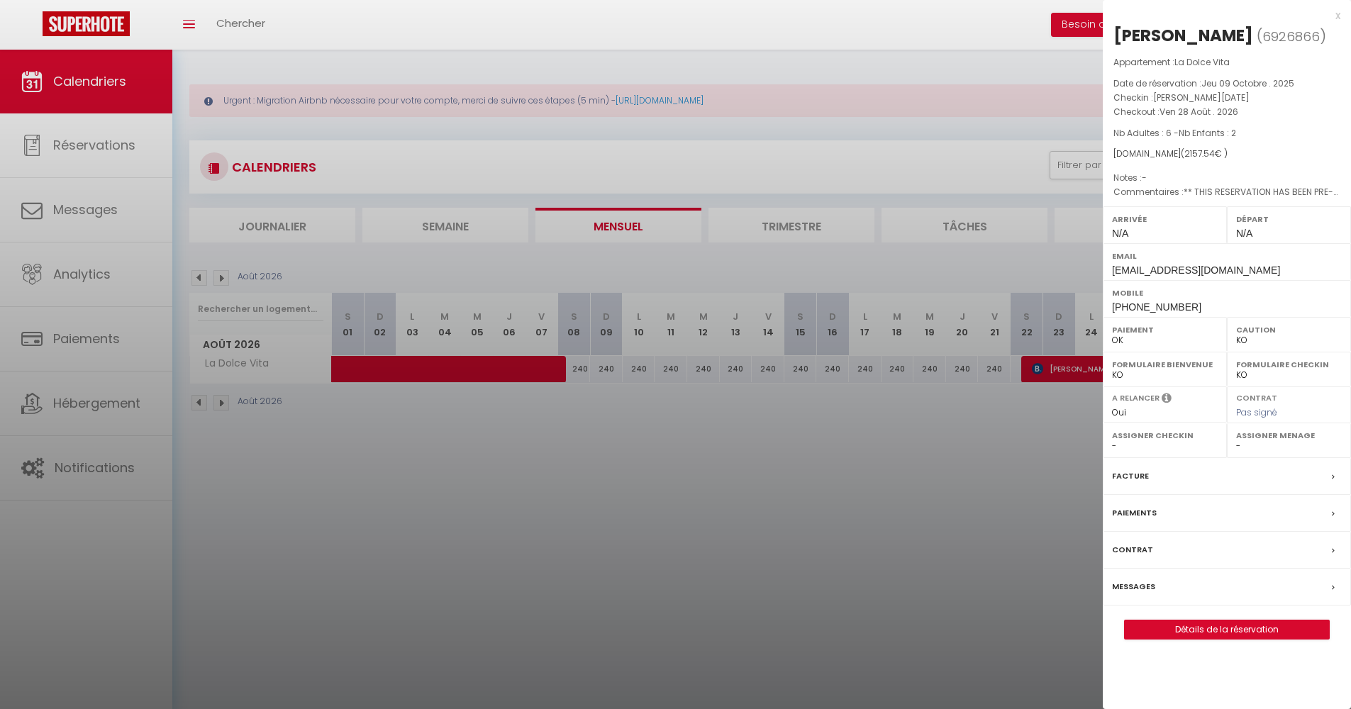
click at [465, 363] on div at bounding box center [675, 354] width 1351 height 709
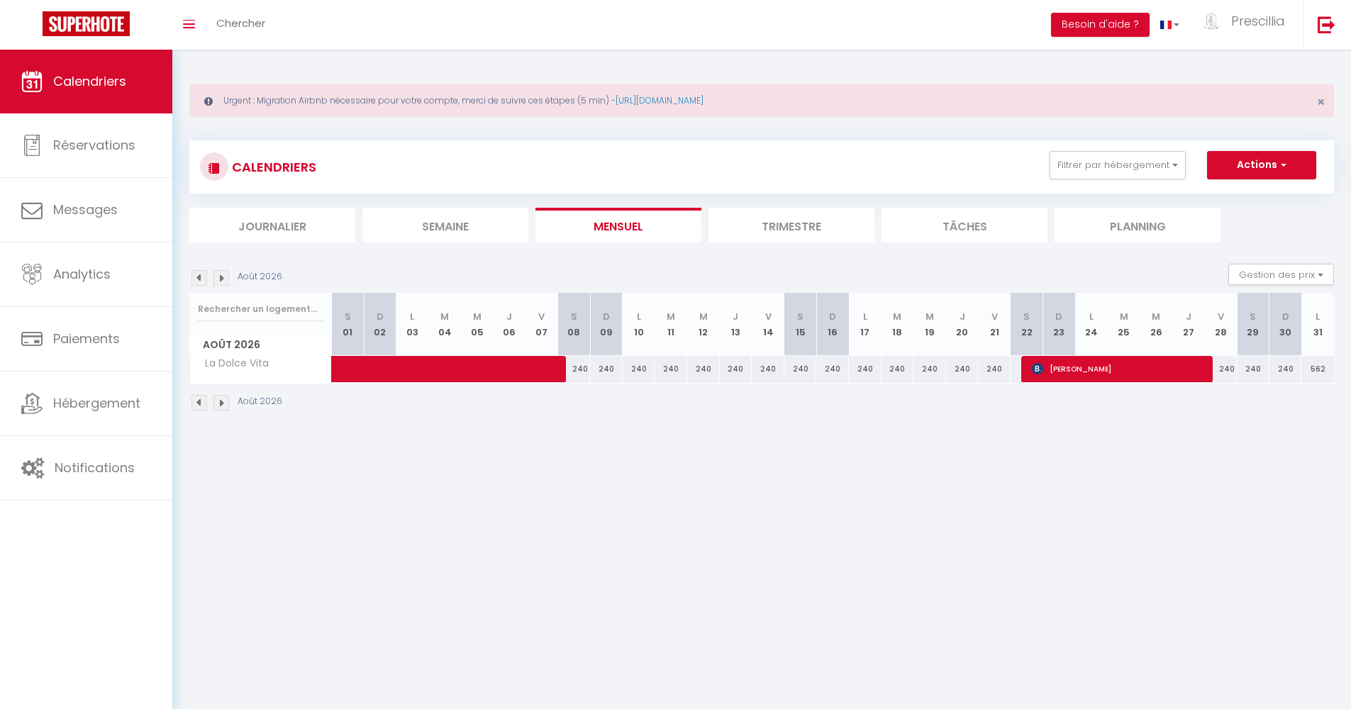
click at [1105, 376] on span "Paweł Pytka" at bounding box center [1119, 368] width 174 height 27
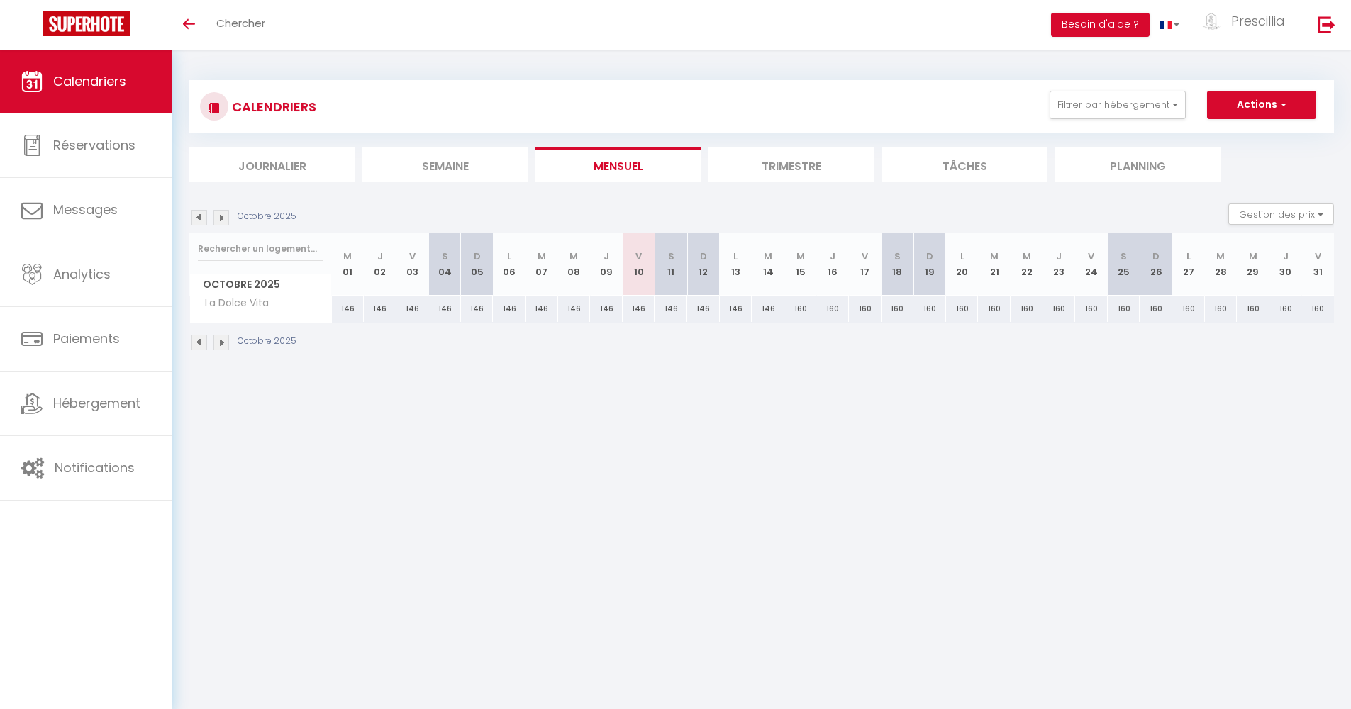
click at [217, 341] on img at bounding box center [222, 343] width 16 height 16
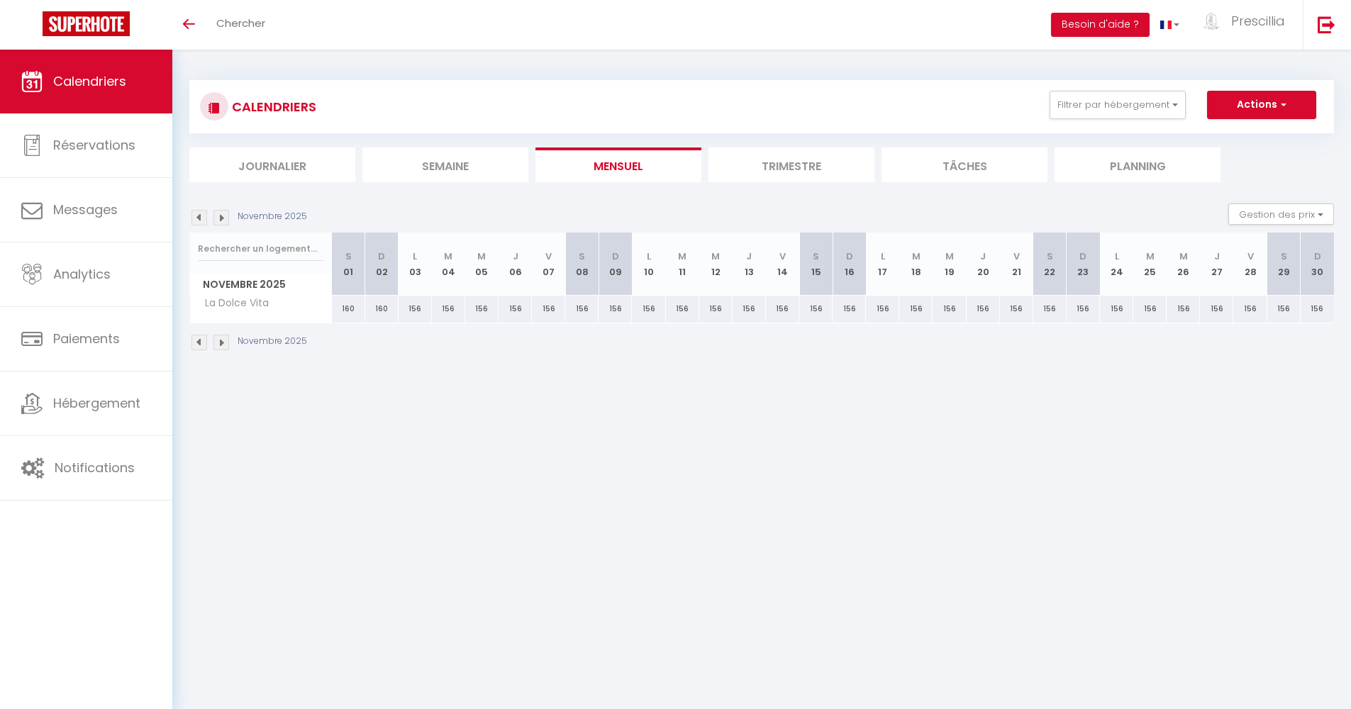
click at [217, 341] on img at bounding box center [222, 343] width 16 height 16
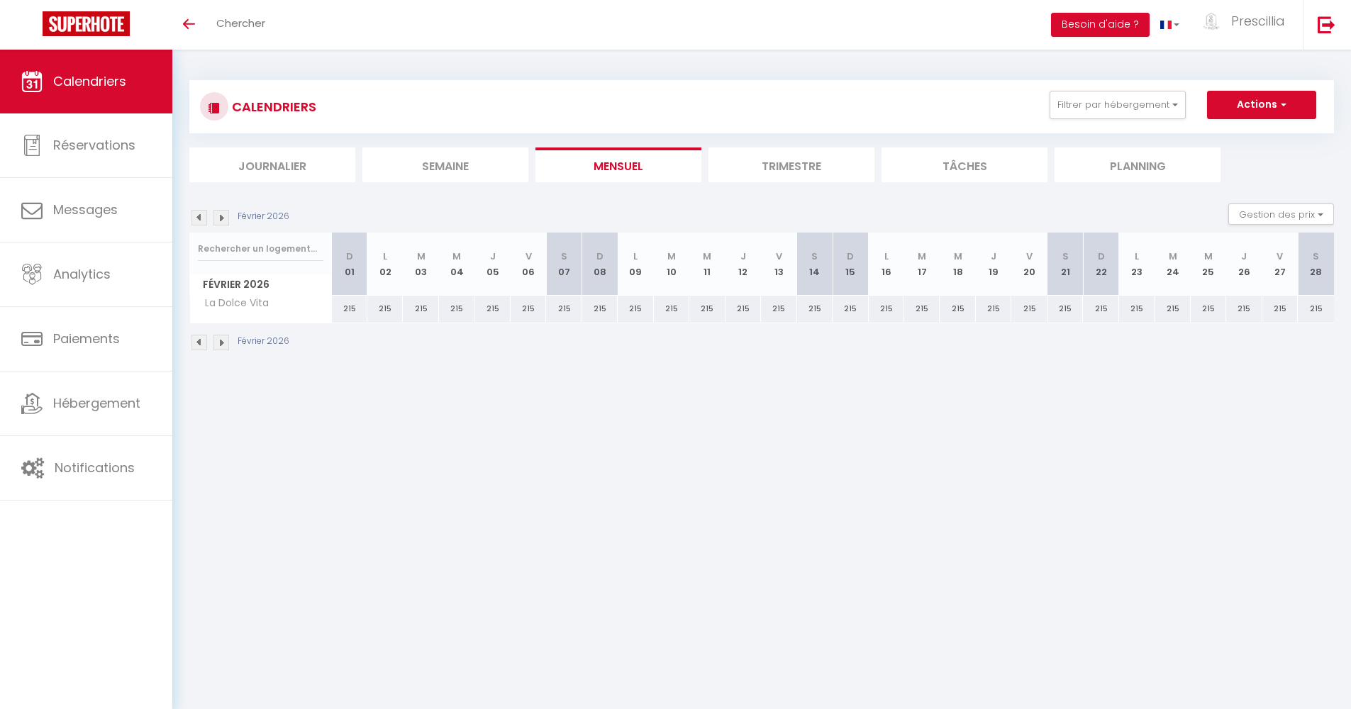
click at [217, 341] on img at bounding box center [222, 343] width 16 height 16
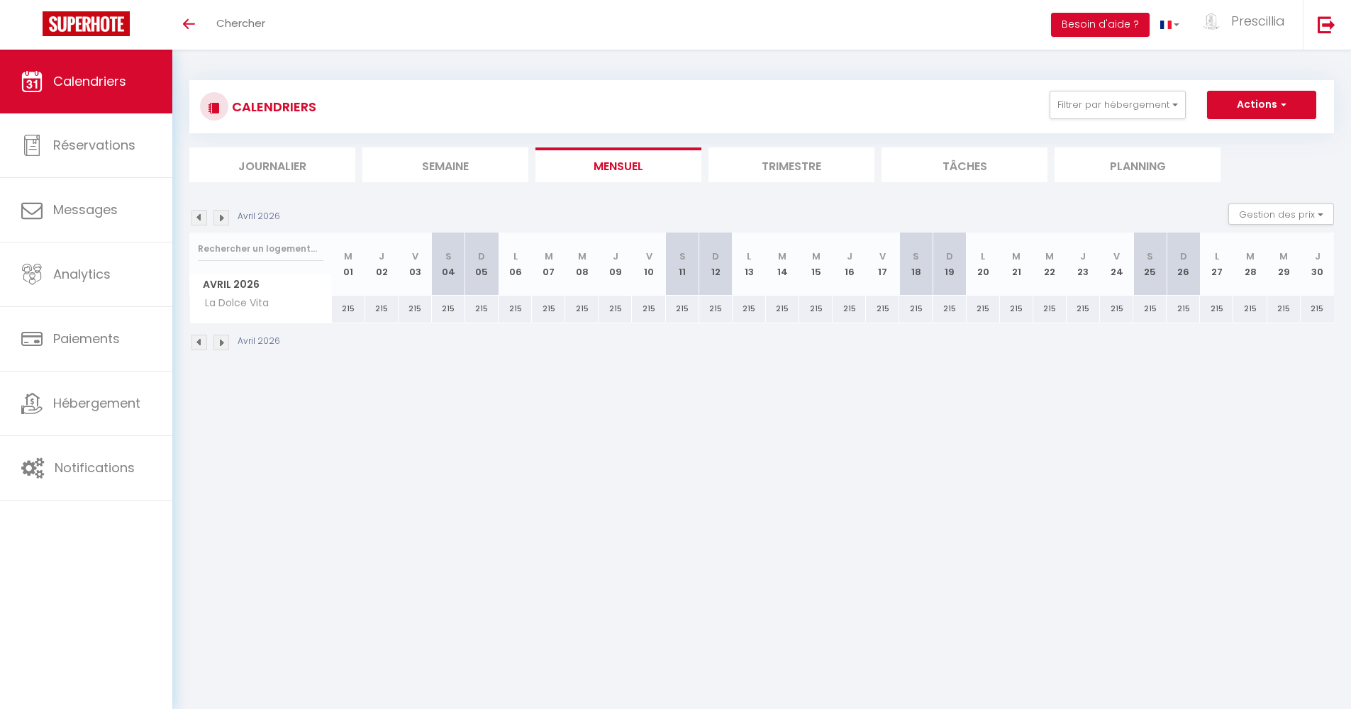
click at [217, 341] on img at bounding box center [222, 343] width 16 height 16
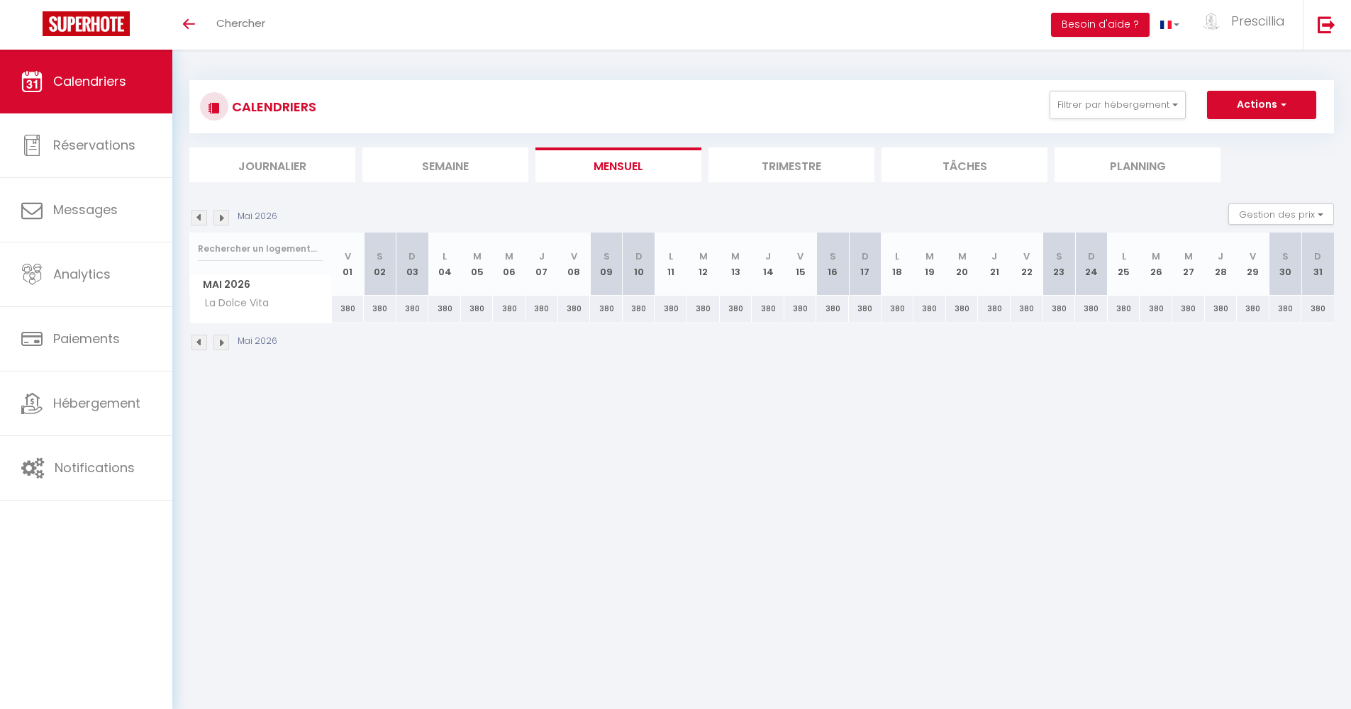
click at [217, 341] on img at bounding box center [222, 343] width 16 height 16
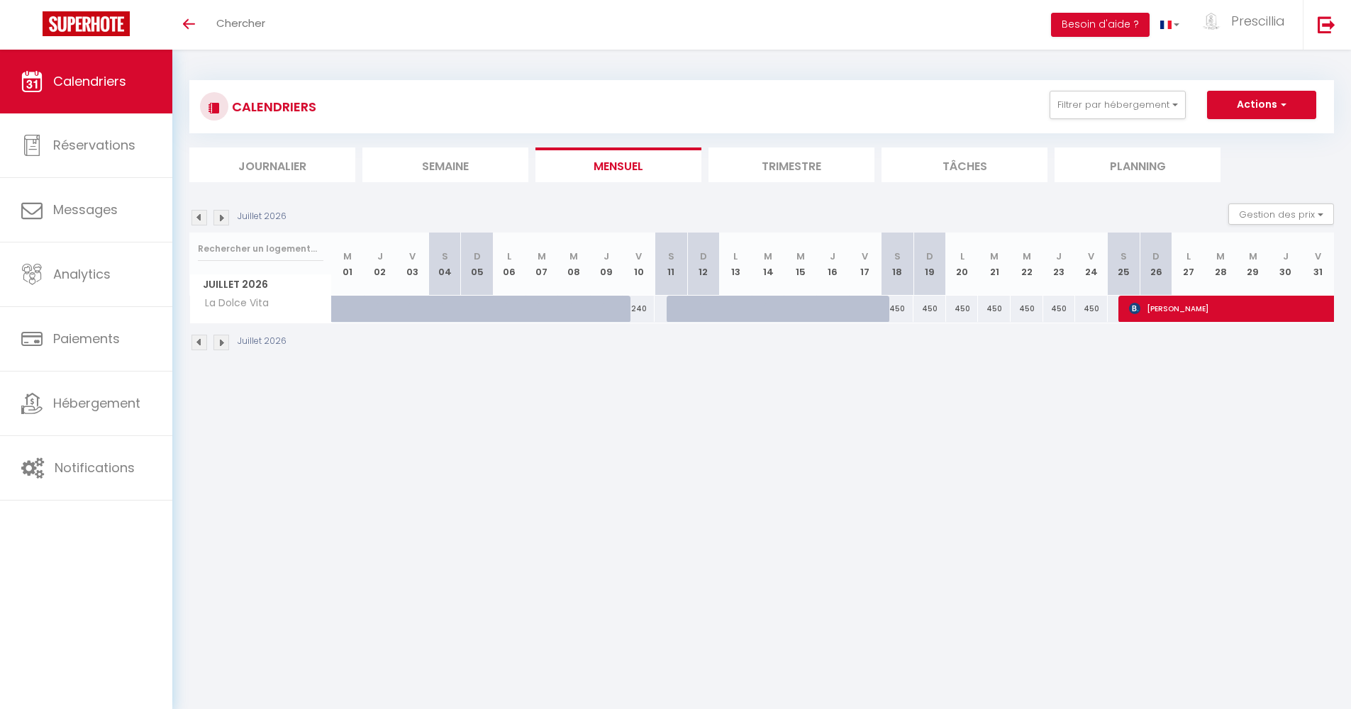
click at [1163, 309] on span "[PERSON_NAME]" at bounding box center [1357, 308] width 457 height 27
select select "OK"
select select "KO"
select select "0"
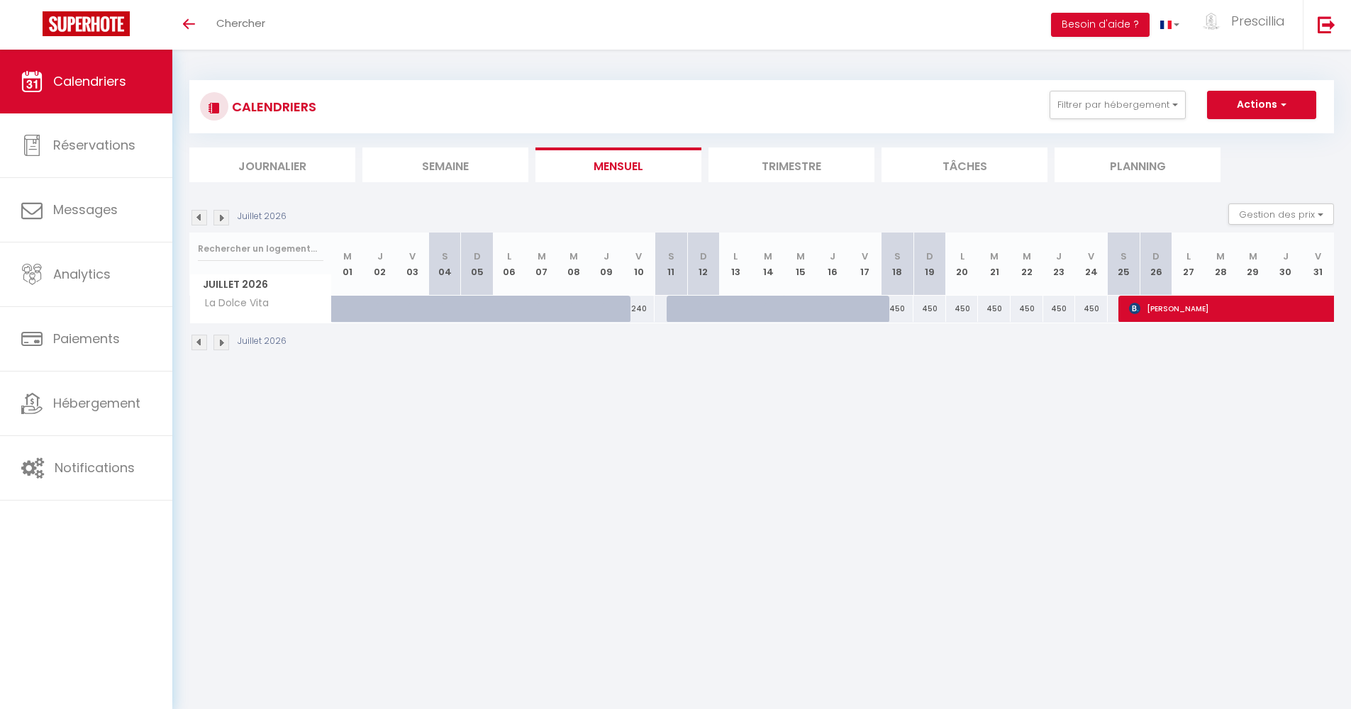
select select "1"
select select
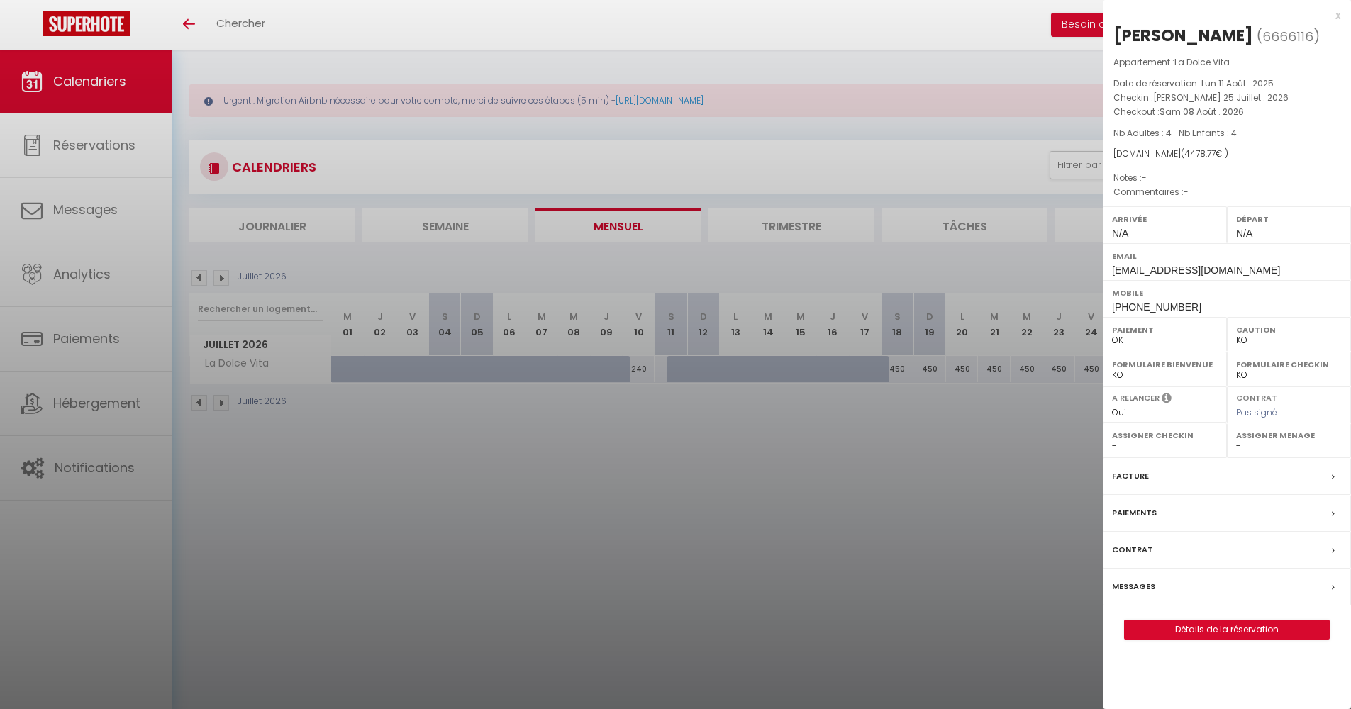
click at [1334, 16] on div "x" at bounding box center [1222, 15] width 238 height 17
